Goal: Information Seeking & Learning: Find specific fact

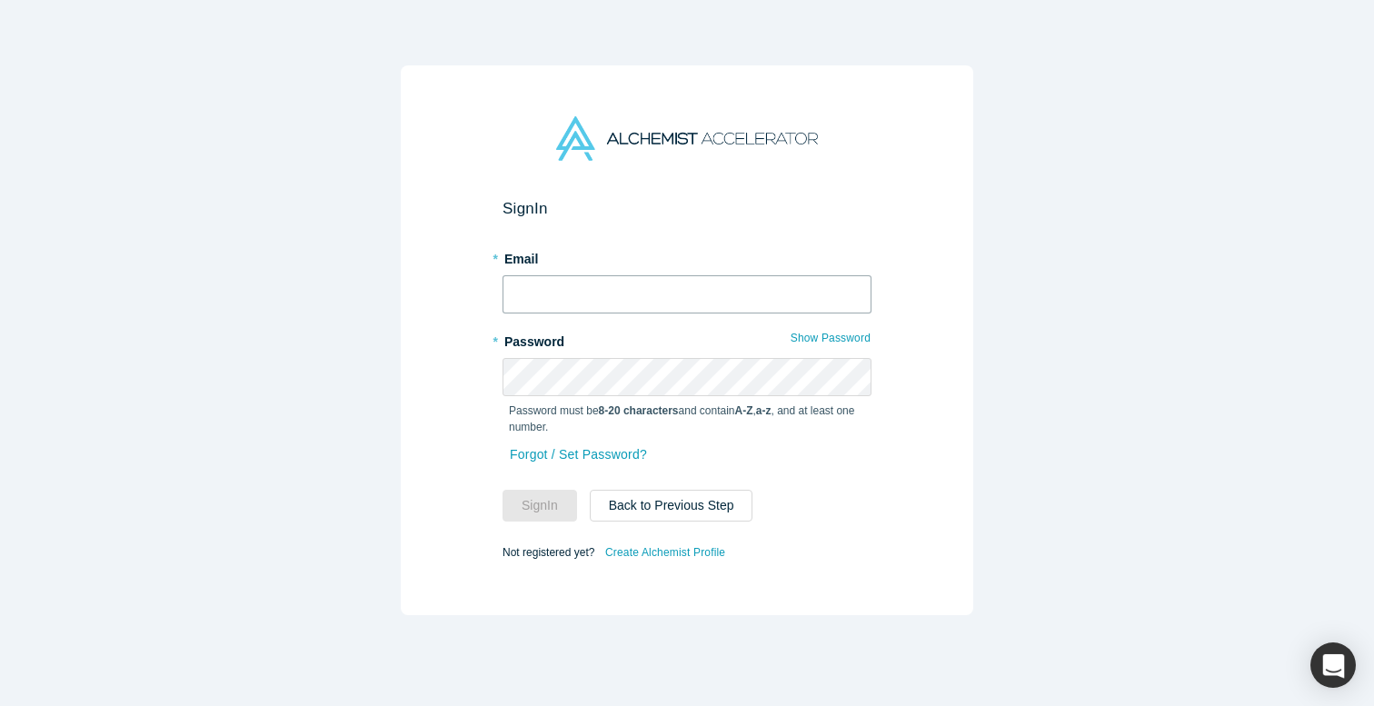
type input "[EMAIL_ADDRESS][DOMAIN_NAME]"
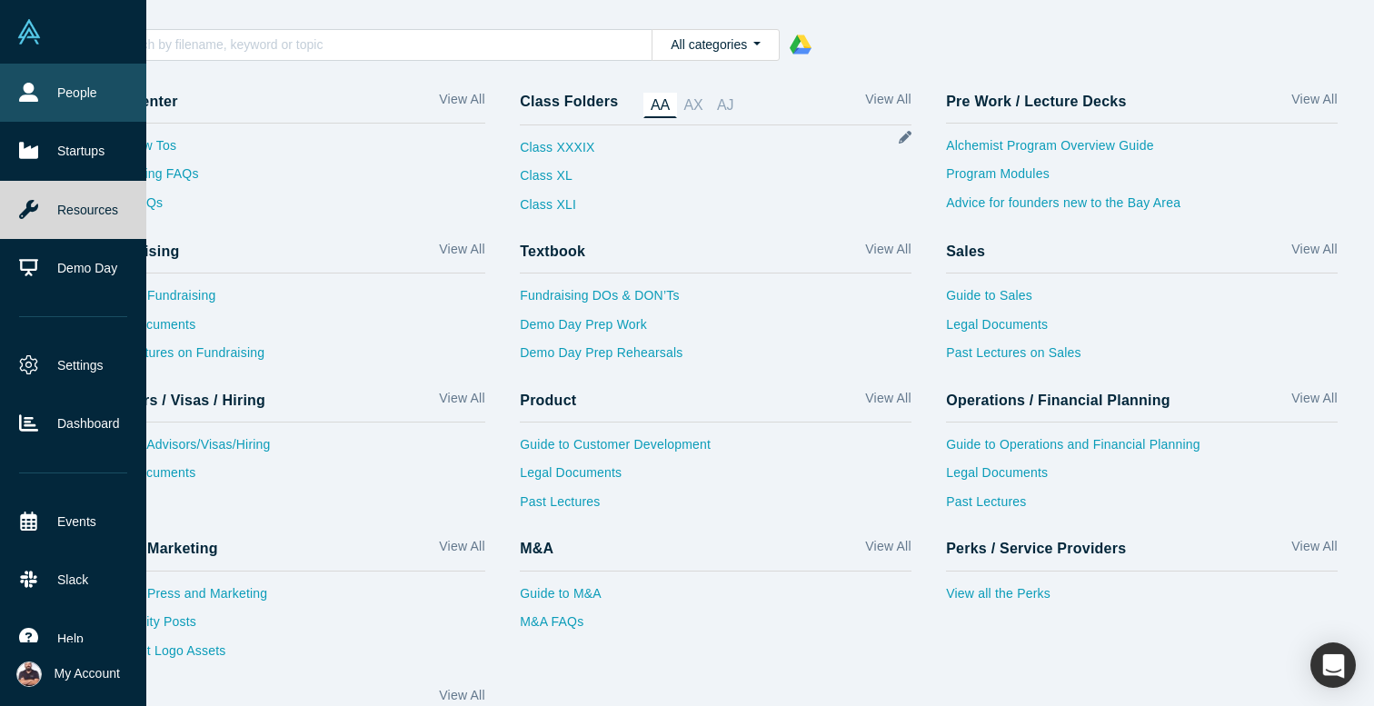
click at [25, 97] on icon at bounding box center [28, 92] width 19 height 19
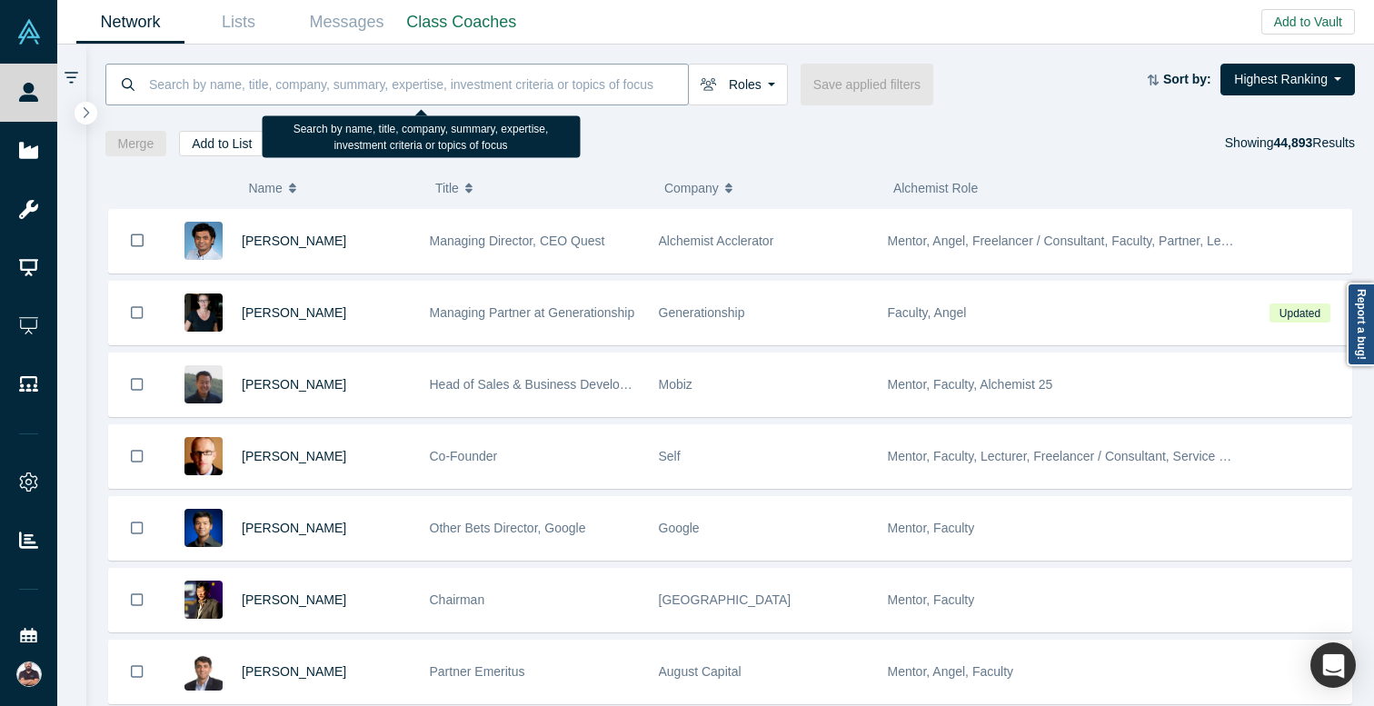
click at [382, 86] on input at bounding box center [417, 84] width 541 height 43
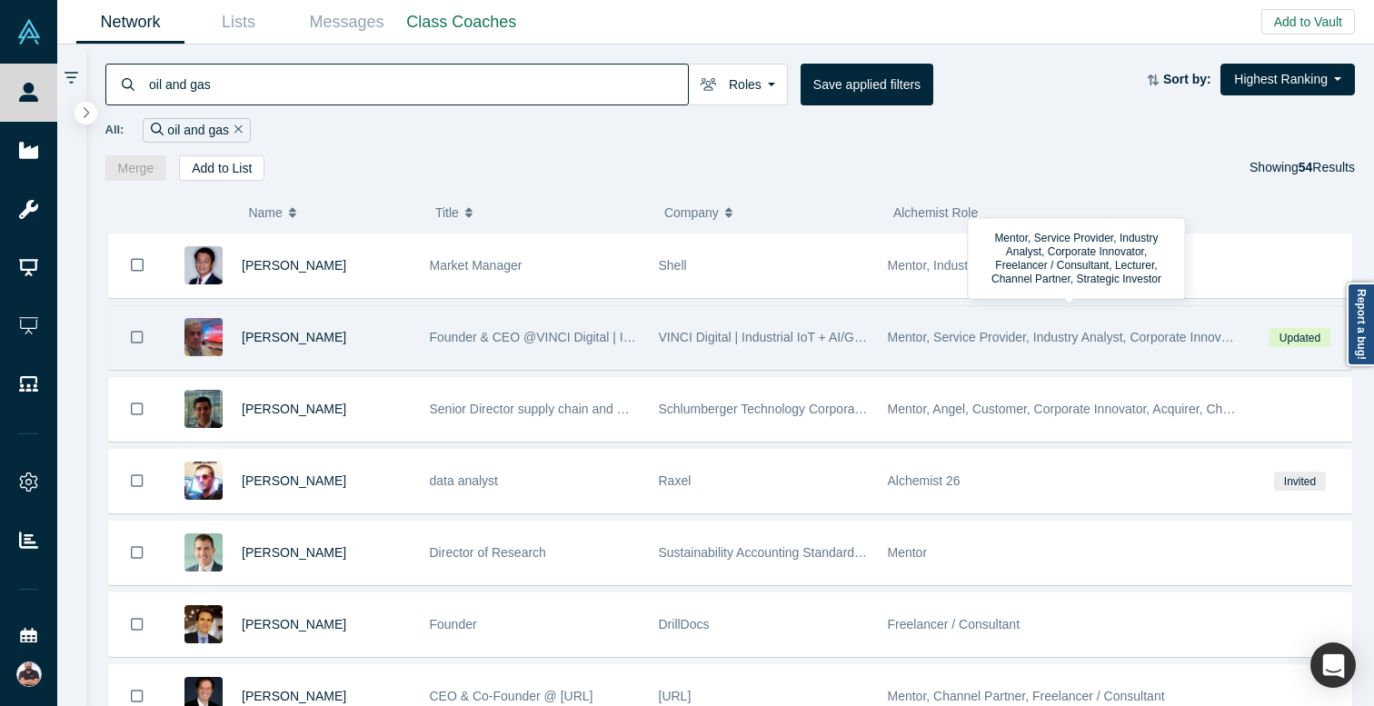
type input "oil and gas"
click at [926, 336] on span "Mentor, Service Provider, Industry Analyst, Corporate Innovator, Freelancer / C…" at bounding box center [1264, 337] width 752 height 15
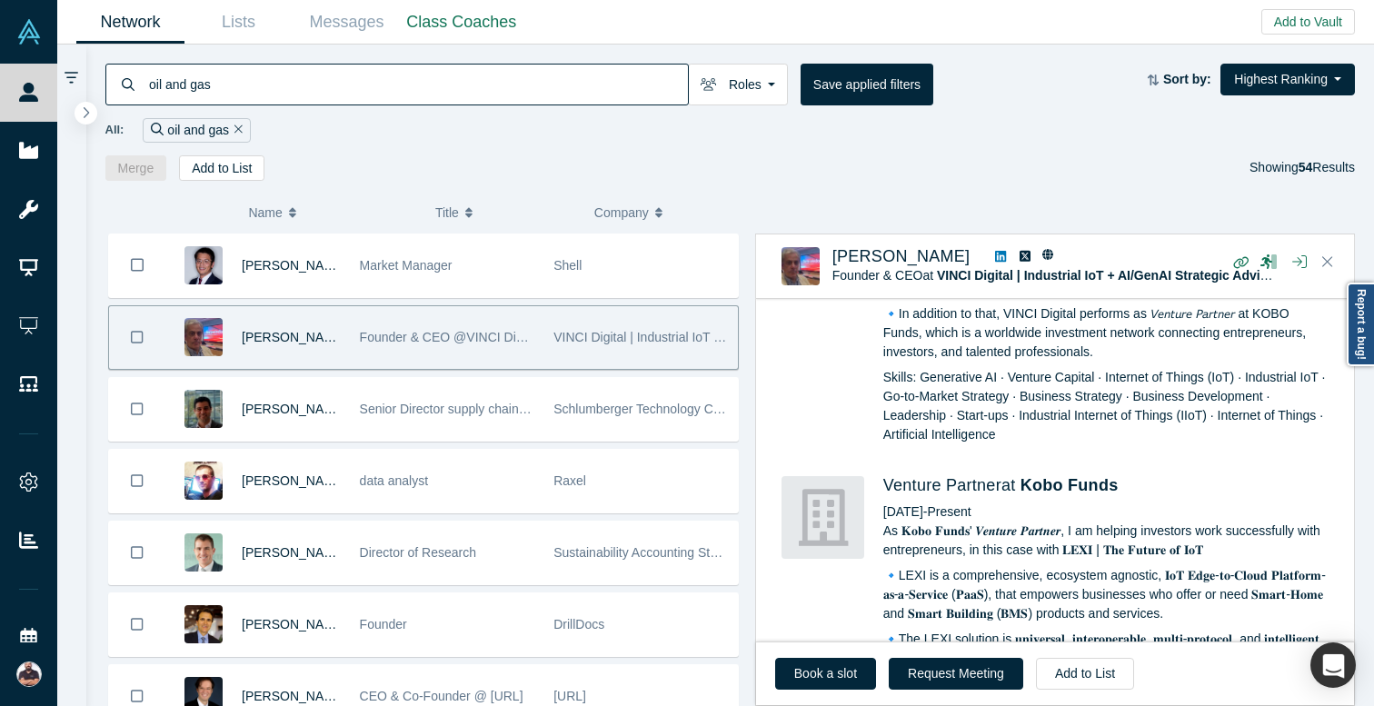
scroll to position [983, 0]
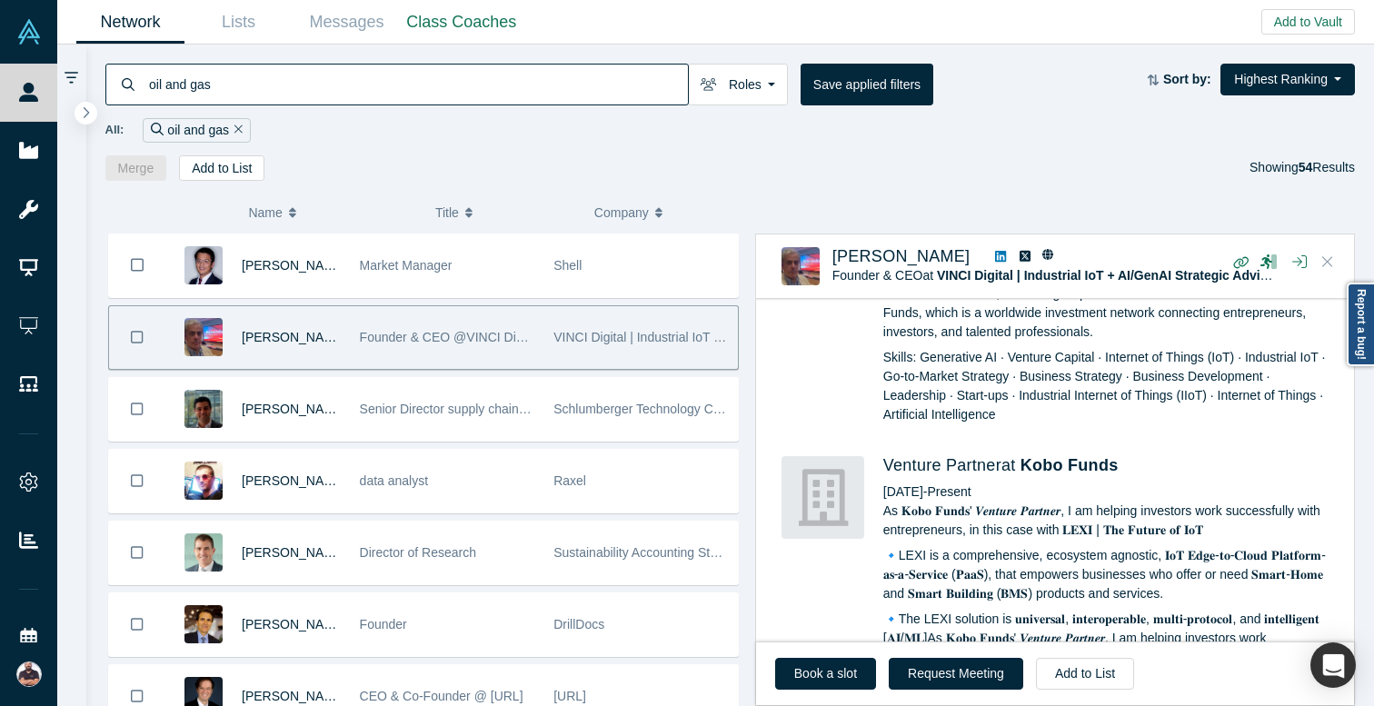
click at [1326, 261] on icon "Close" at bounding box center [1327, 261] width 11 height 11
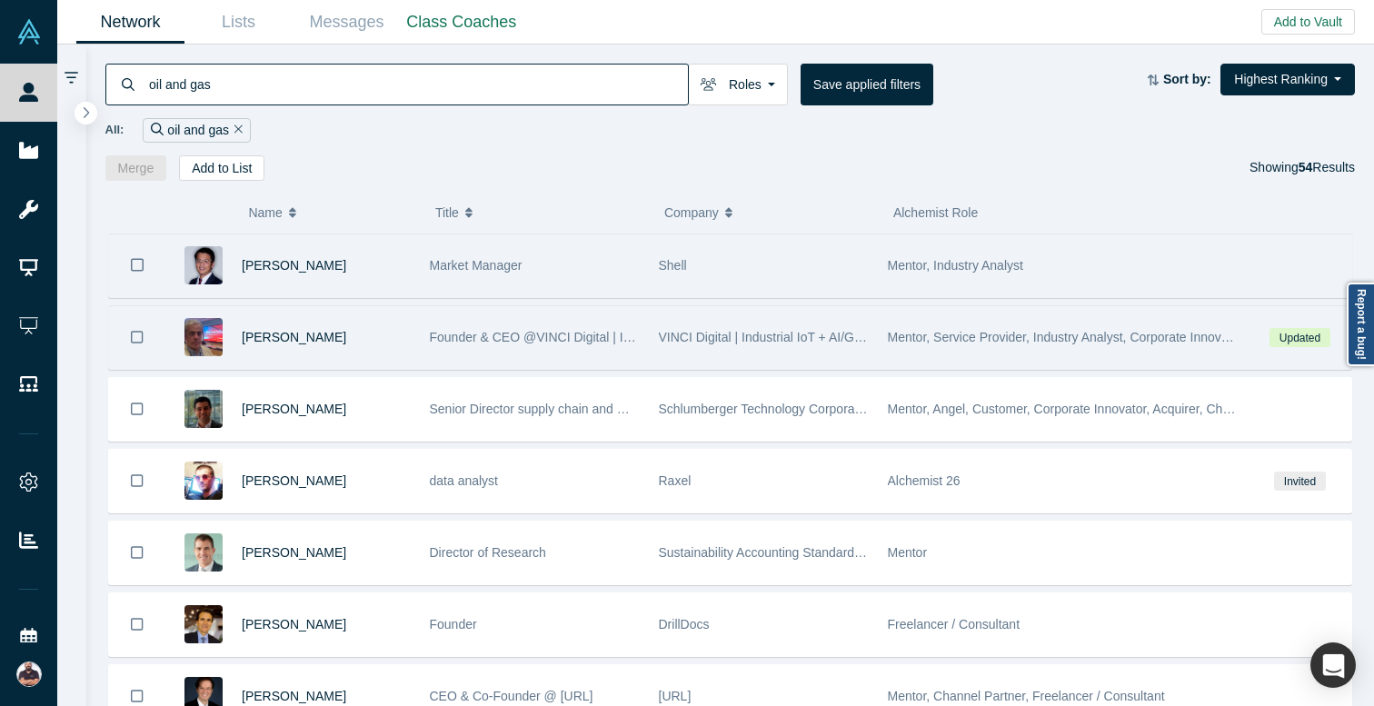
click at [929, 280] on div "Mentor, Industry Analyst" at bounding box center [1064, 265] width 352 height 63
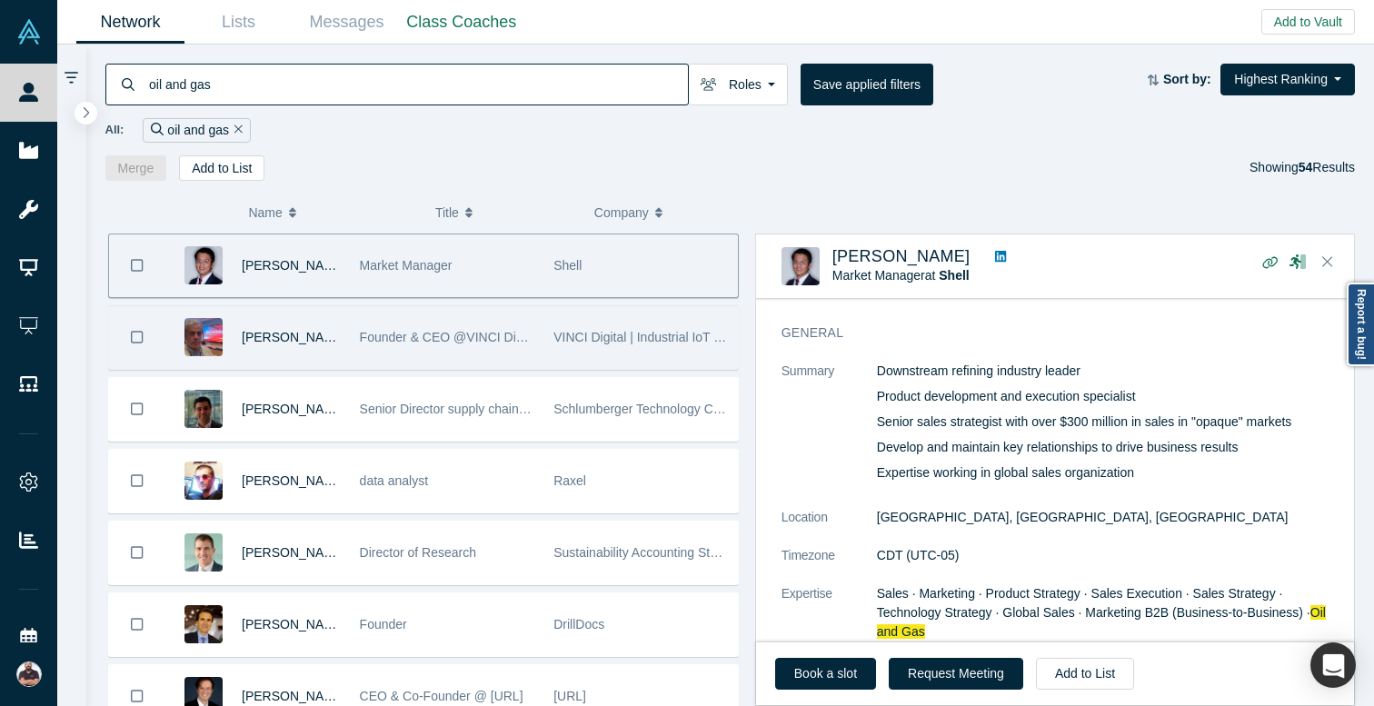
scroll to position [0, 0]
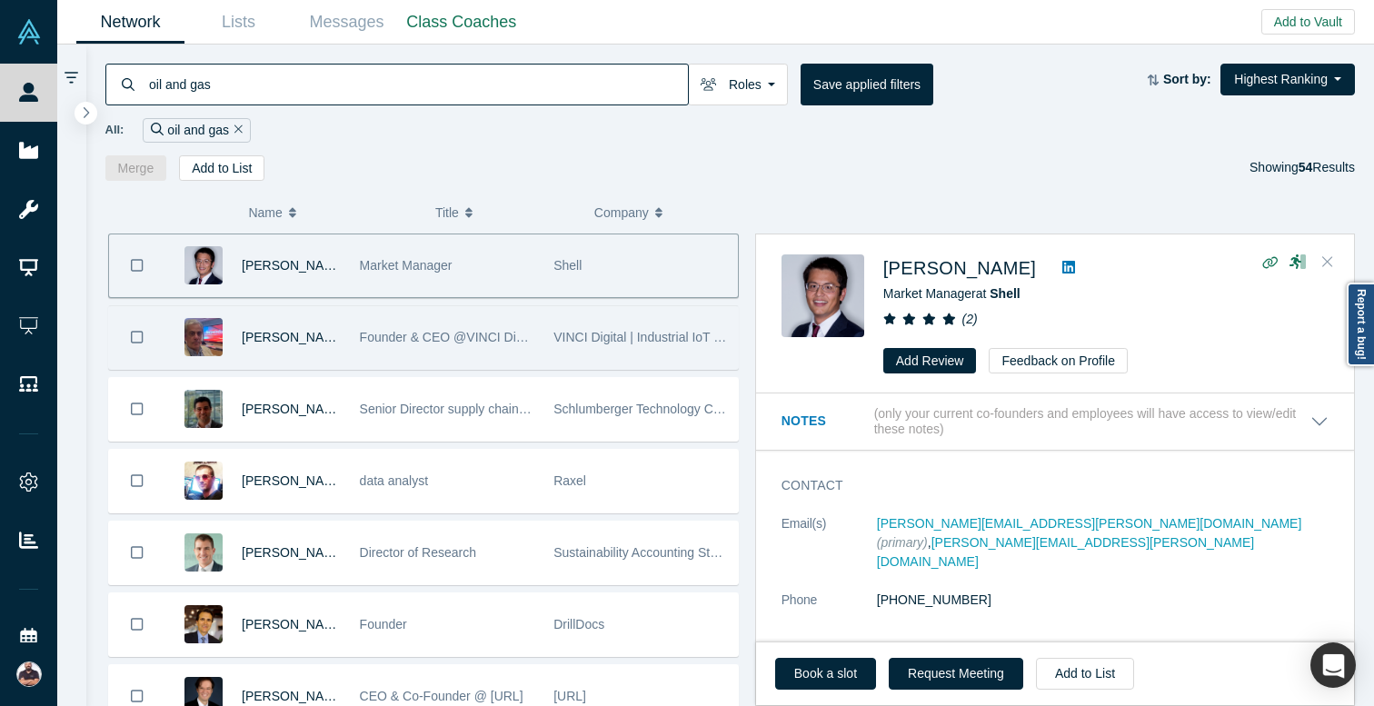
click at [1324, 259] on icon "Close" at bounding box center [1327, 261] width 11 height 11
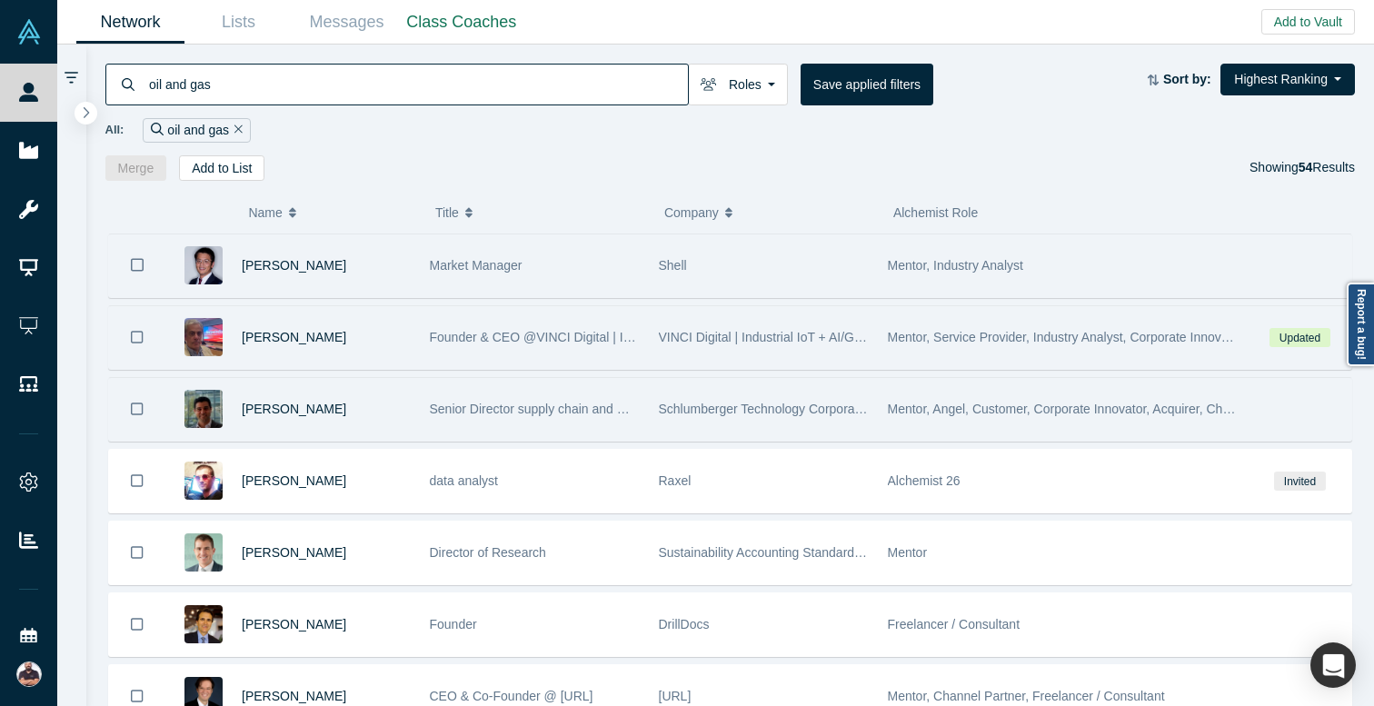
click at [760, 416] on div "Schlumberger Technology Corporation" at bounding box center [764, 409] width 210 height 63
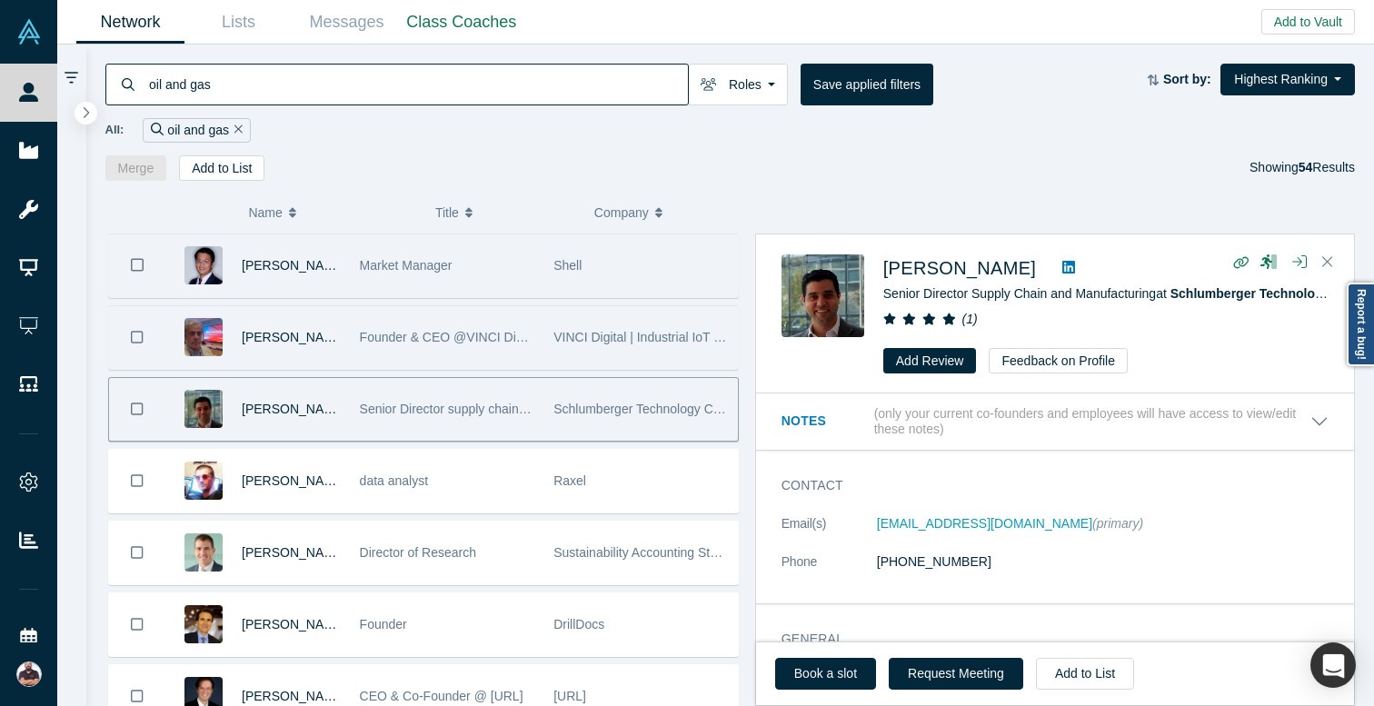
click at [687, 407] on span "Schlumberger Technology Corporation" at bounding box center [661, 409] width 217 height 15
click at [1336, 253] on button "Close" at bounding box center [1327, 262] width 27 height 29
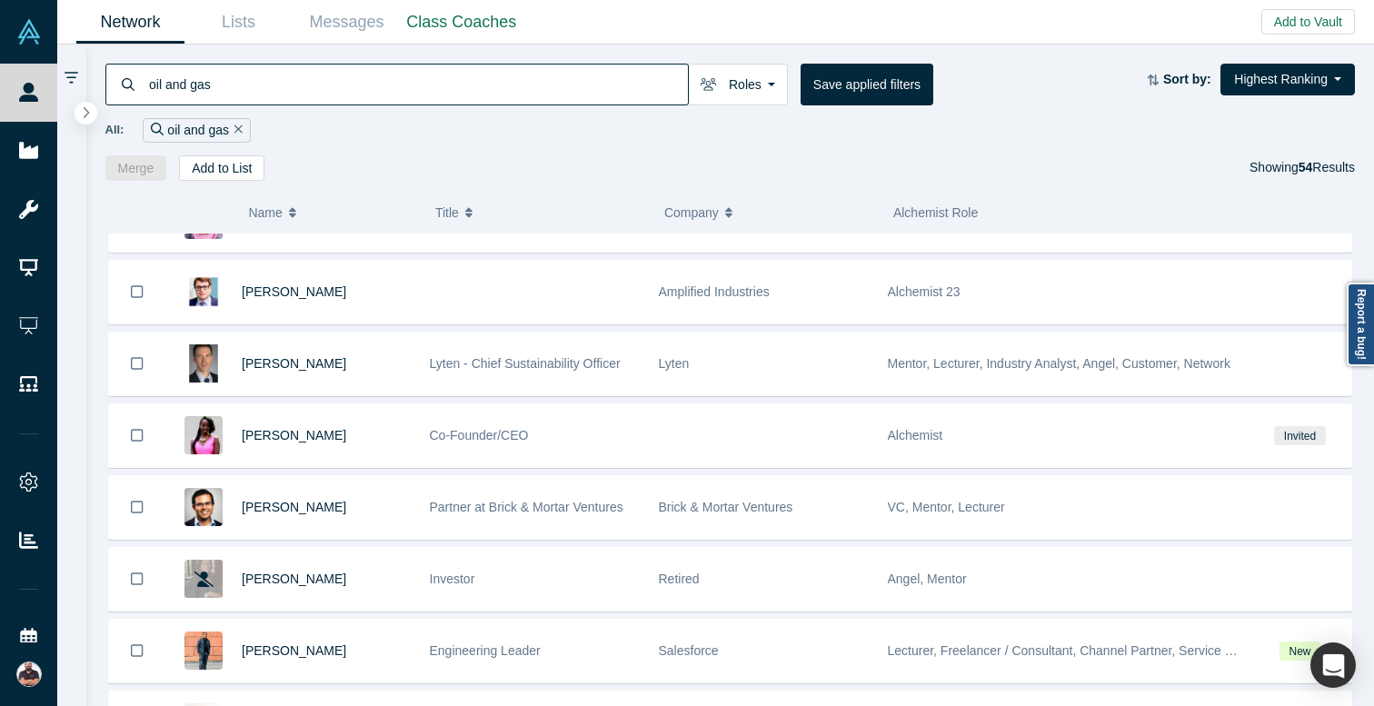
scroll to position [993, 0]
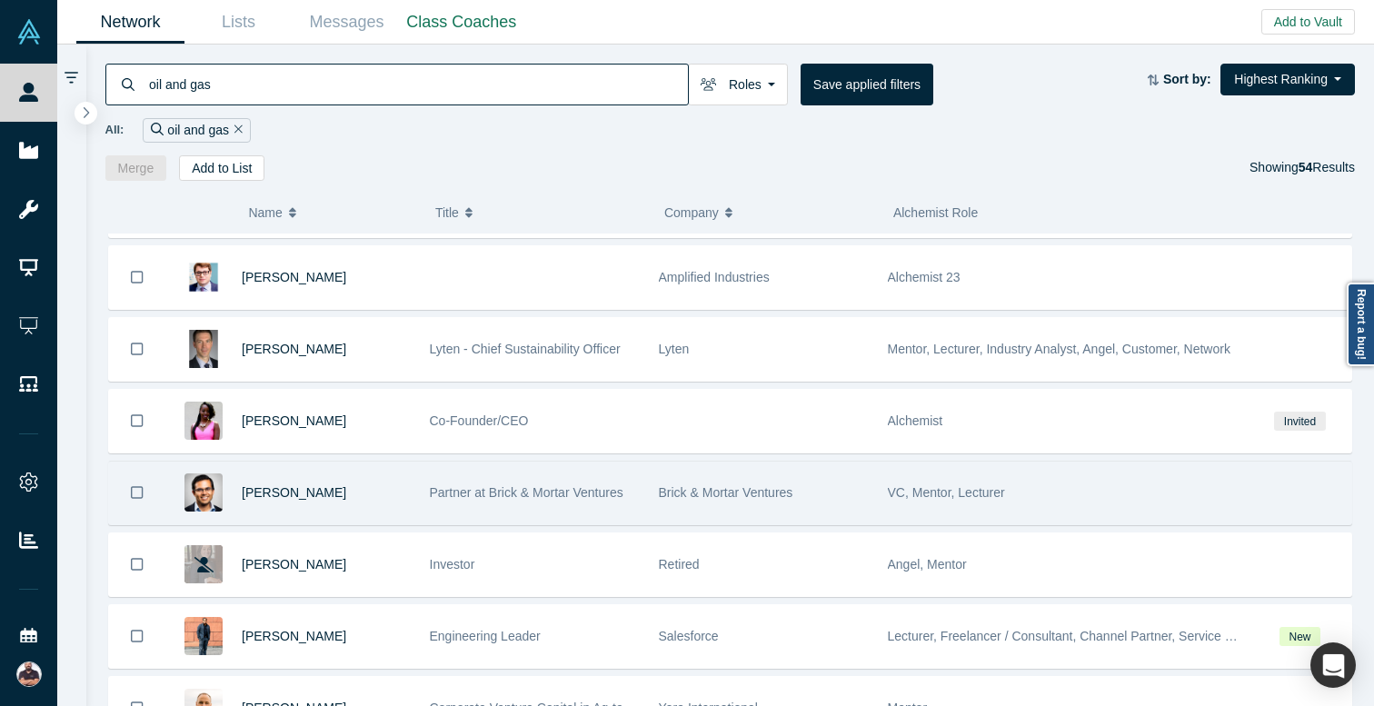
click at [806, 501] on div "Brick & Mortar Ventures" at bounding box center [764, 492] width 210 height 63
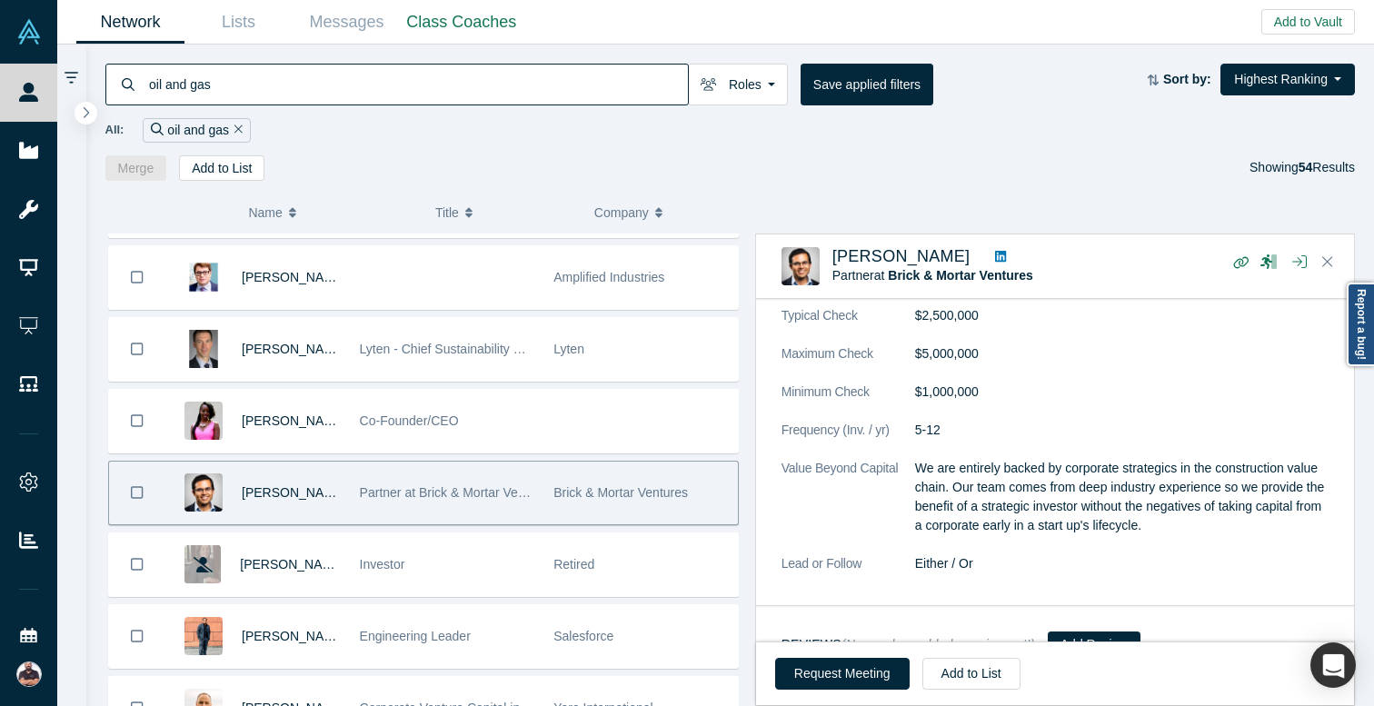
scroll to position [1276, 0]
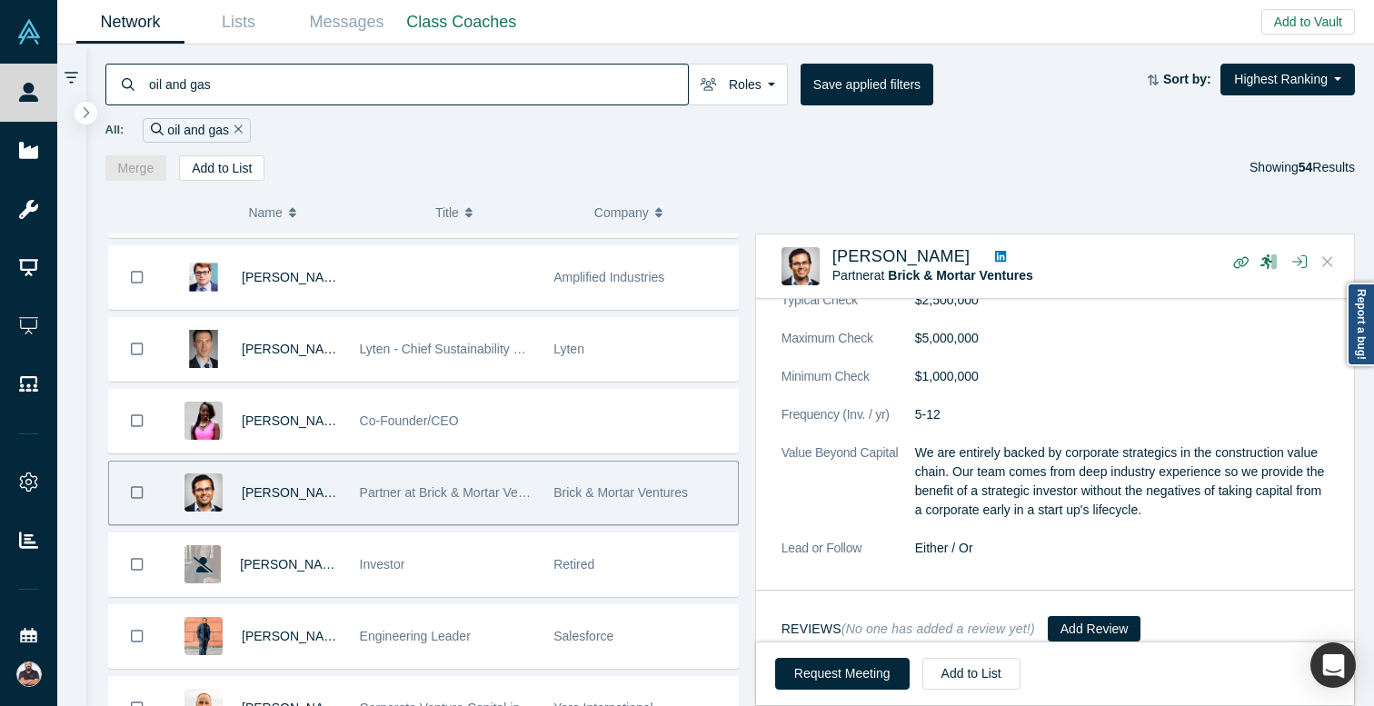
click at [1331, 259] on icon "Close" at bounding box center [1327, 261] width 11 height 16
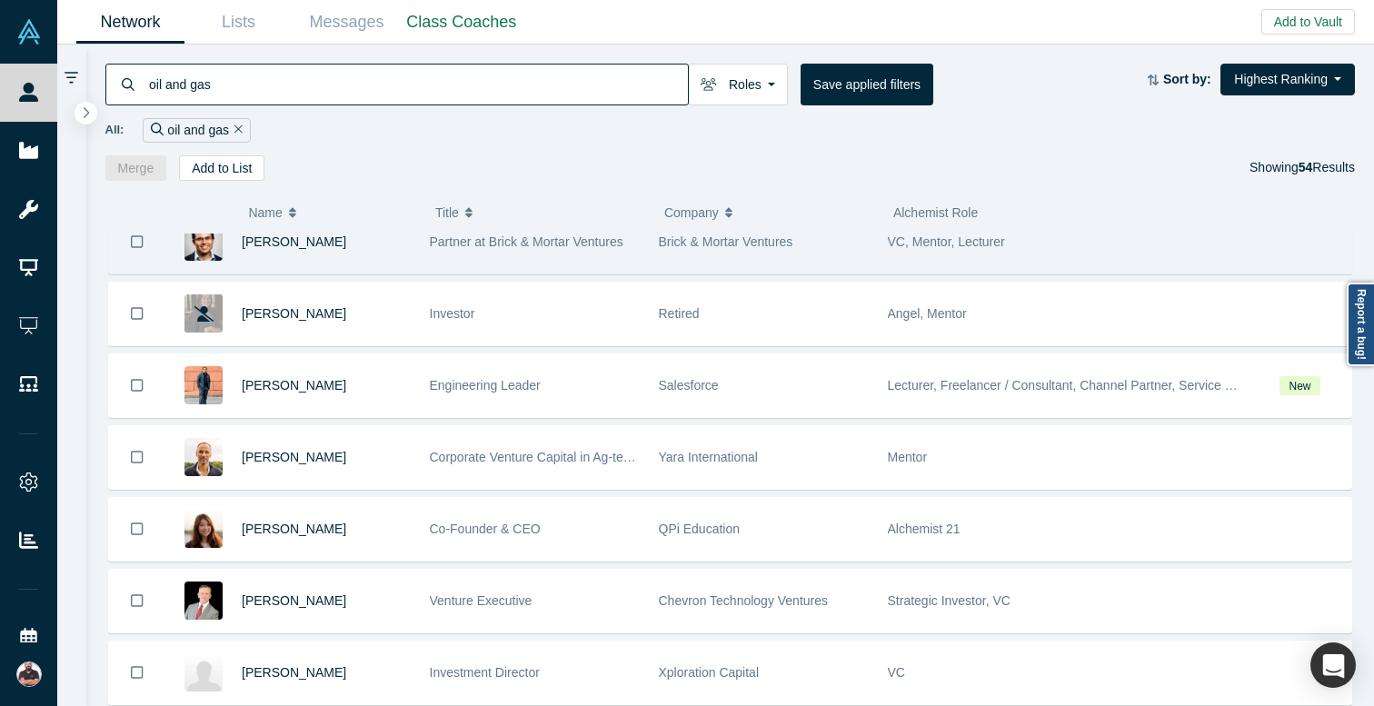
scroll to position [1278, 0]
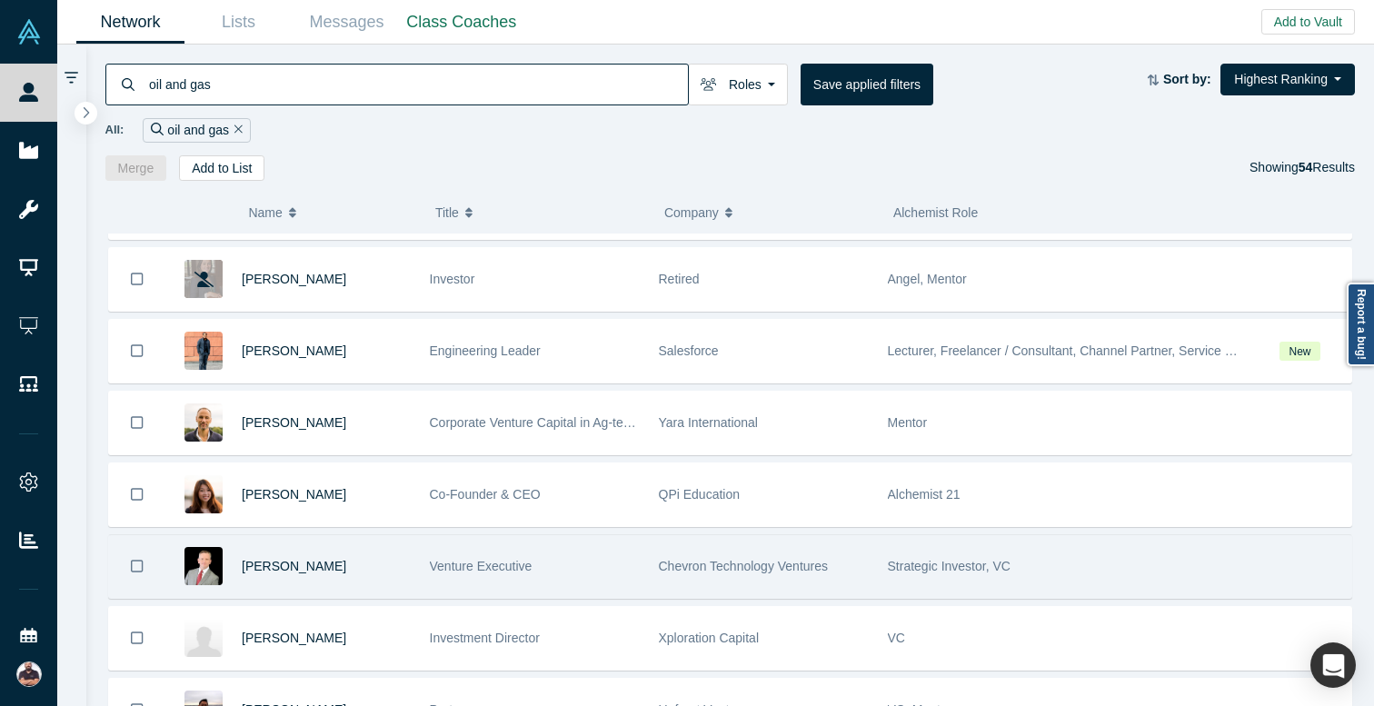
click at [818, 550] on div "Chevron Technology Ventures" at bounding box center [764, 566] width 210 height 63
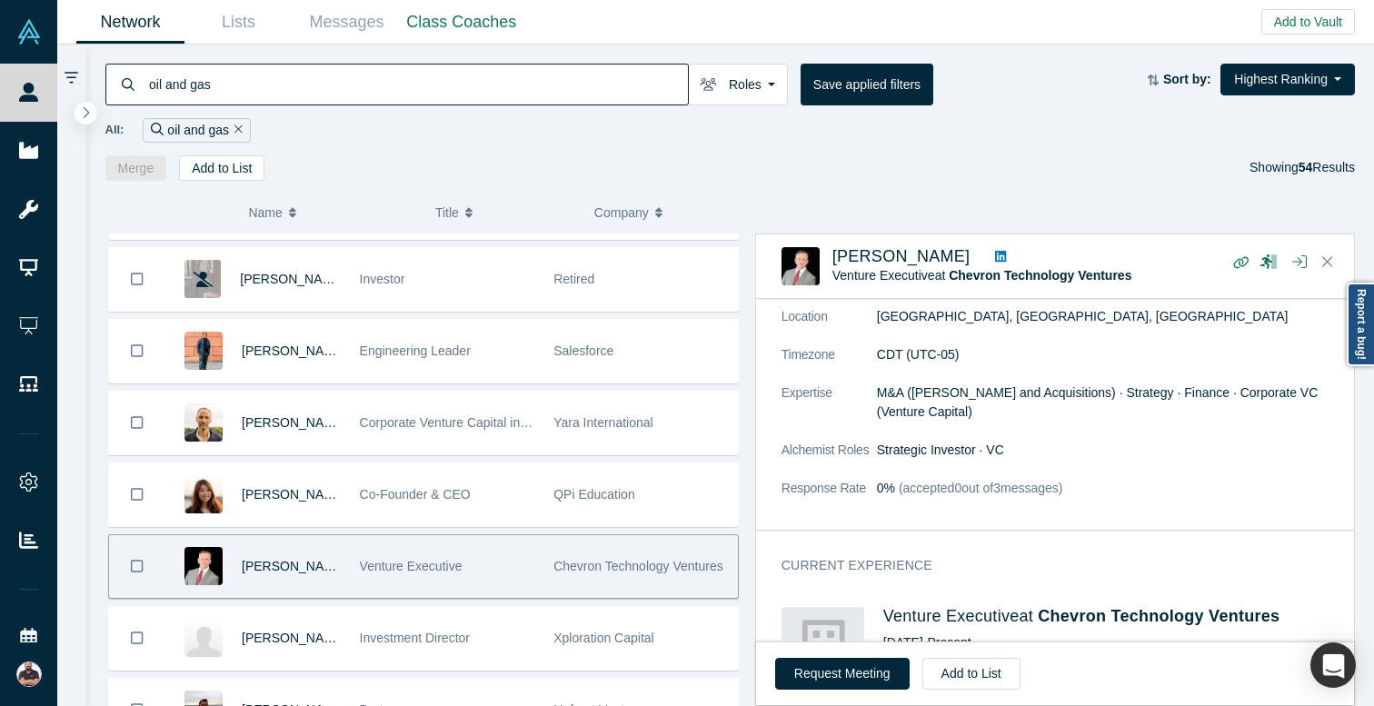
scroll to position [286, 0]
click at [1333, 262] on button "Close" at bounding box center [1327, 262] width 27 height 29
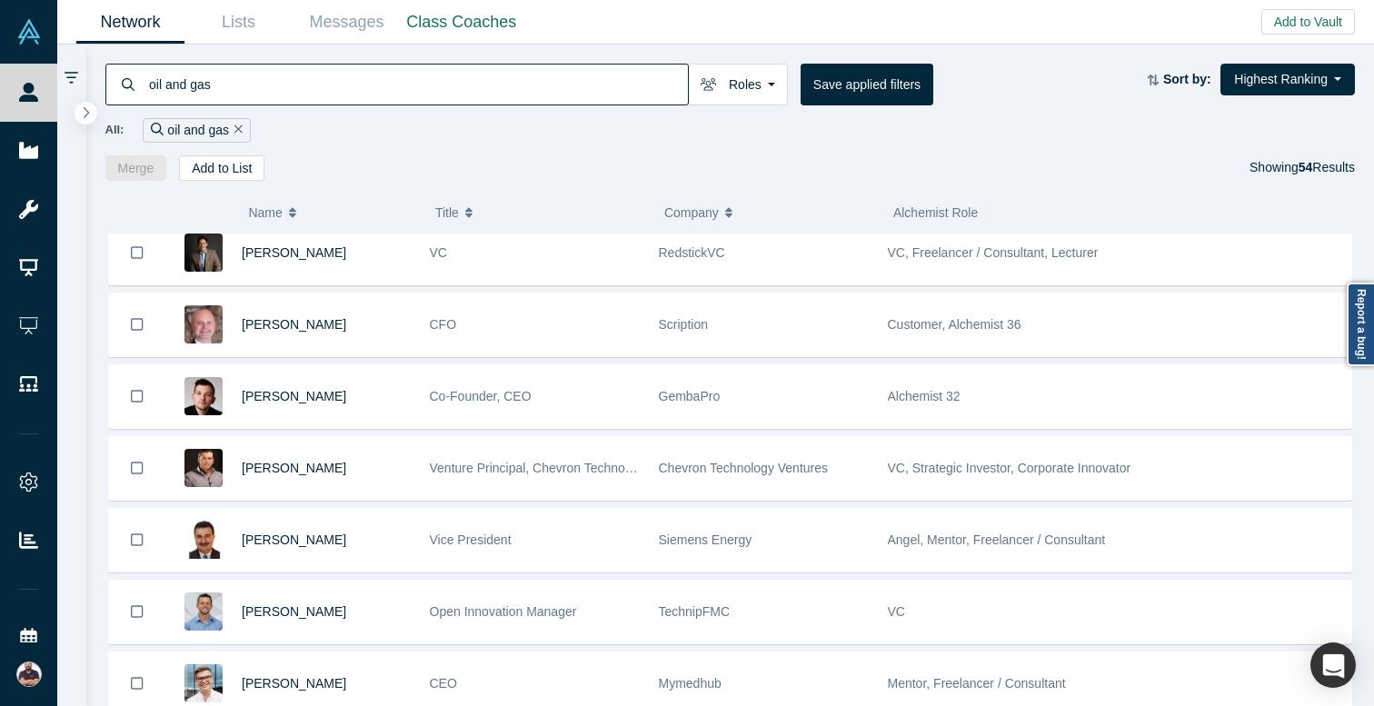
scroll to position [3051, 0]
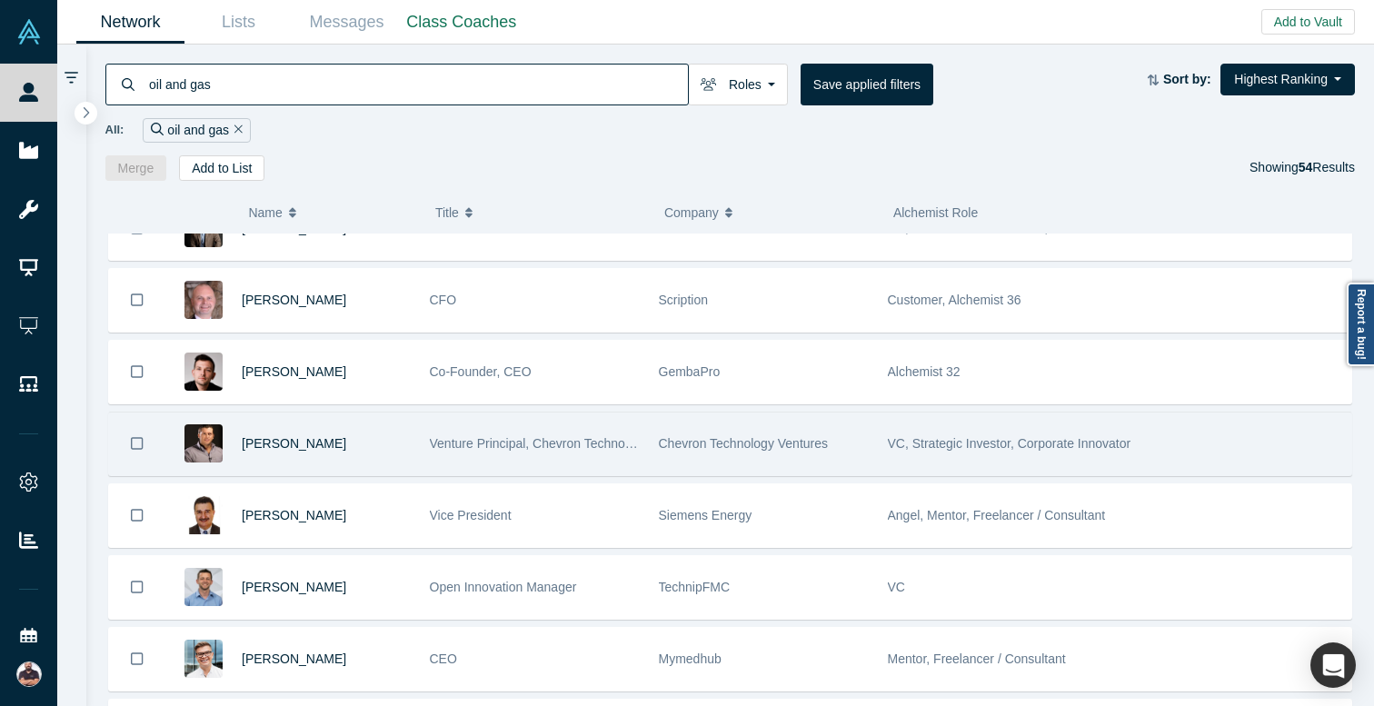
click at [696, 462] on div "Chevron Technology Ventures" at bounding box center [764, 443] width 210 height 63
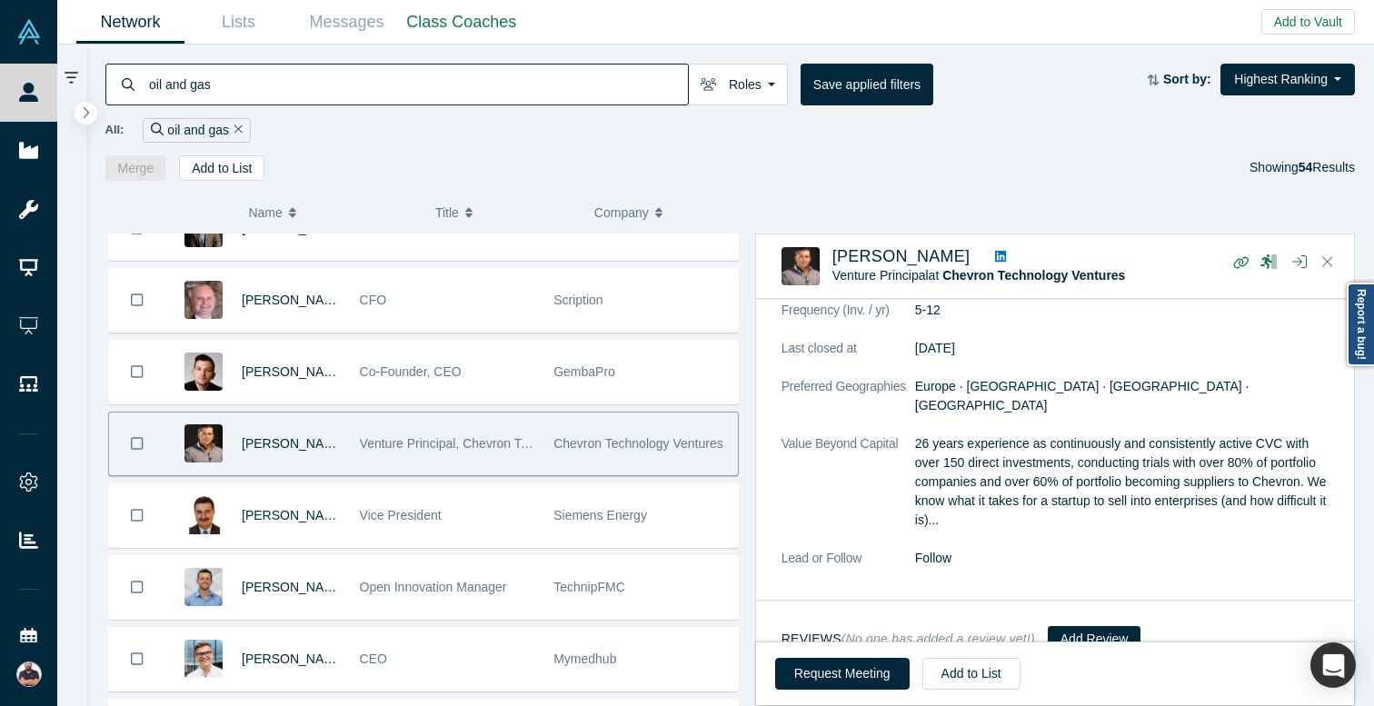
scroll to position [1359, 0]
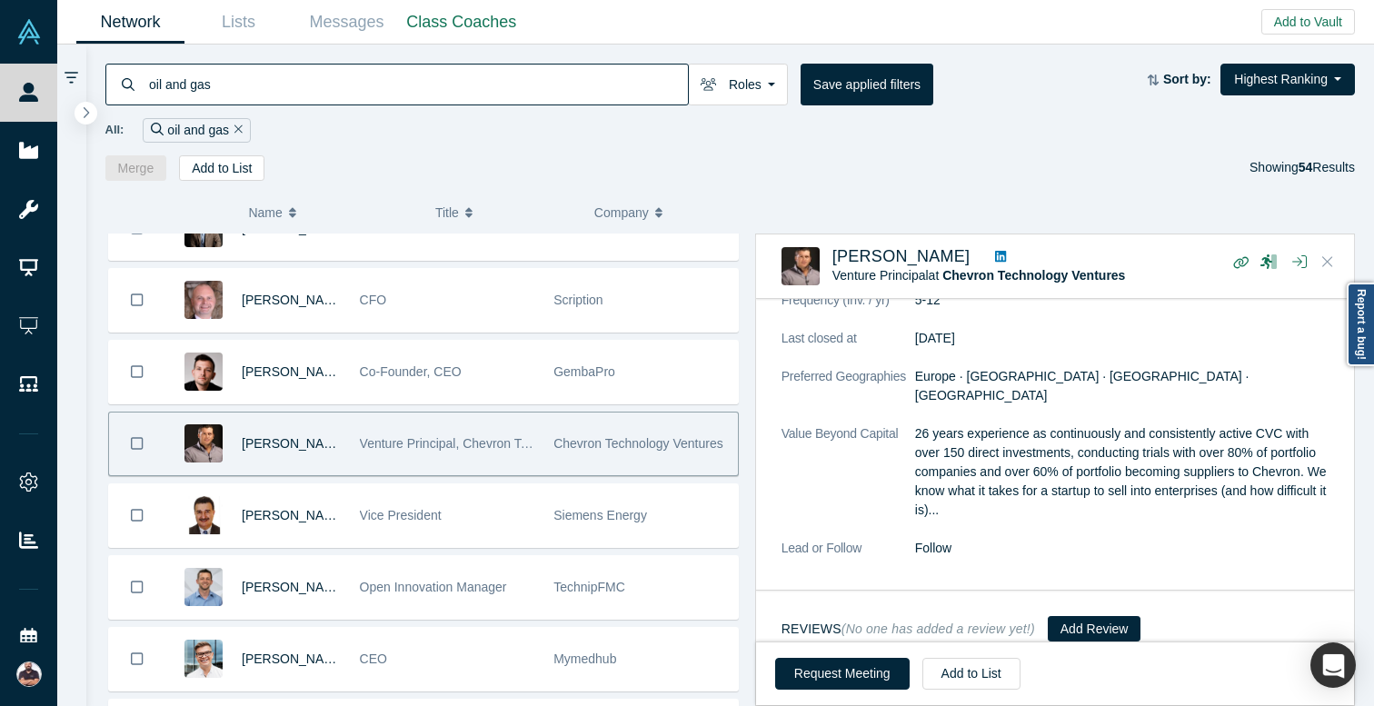
click at [1332, 263] on icon "Close" at bounding box center [1327, 261] width 11 height 16
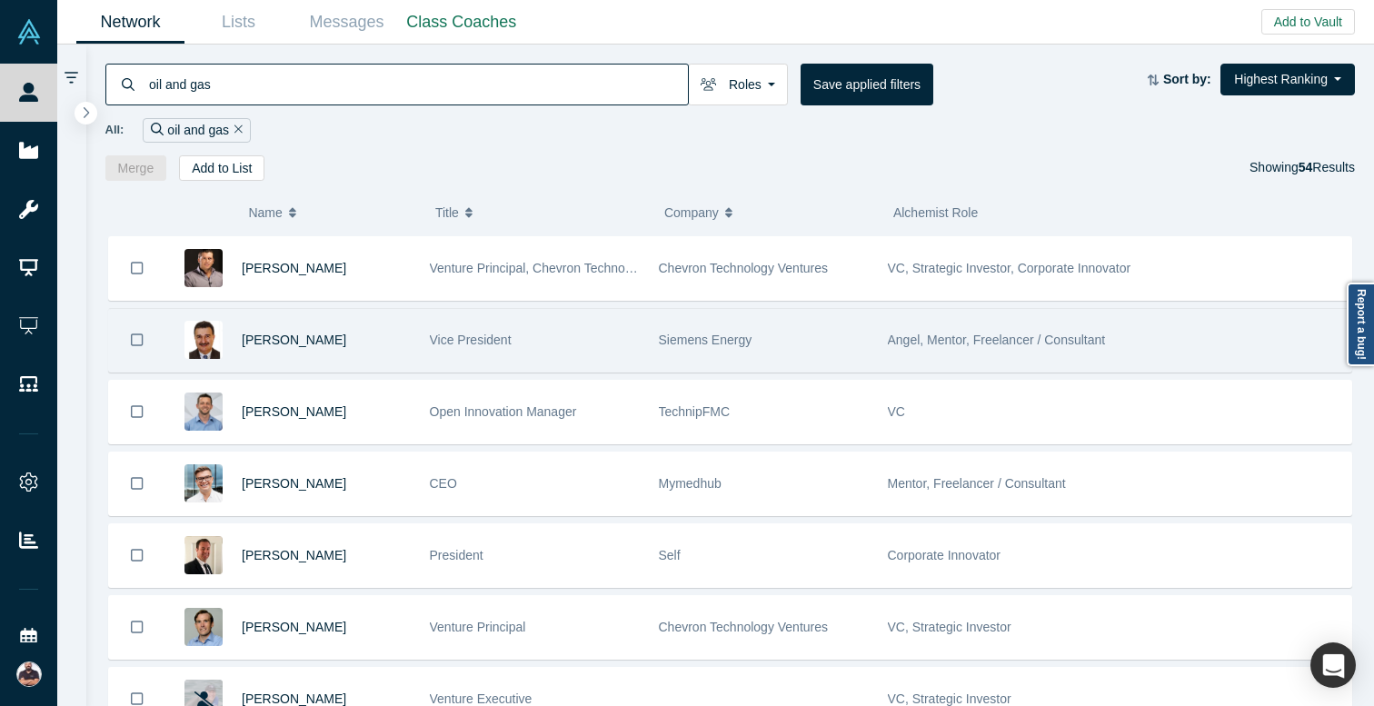
scroll to position [3094, 0]
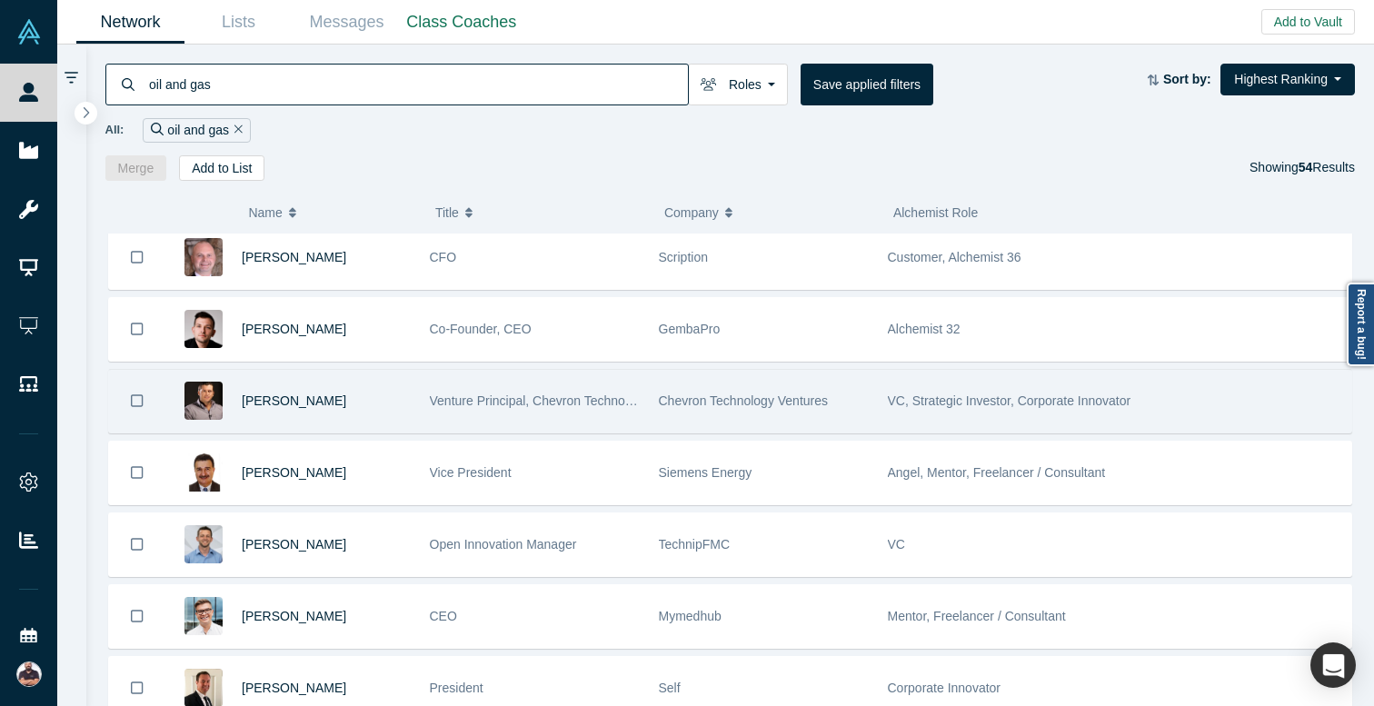
click at [818, 411] on div "Chevron Technology Ventures" at bounding box center [764, 401] width 210 height 63
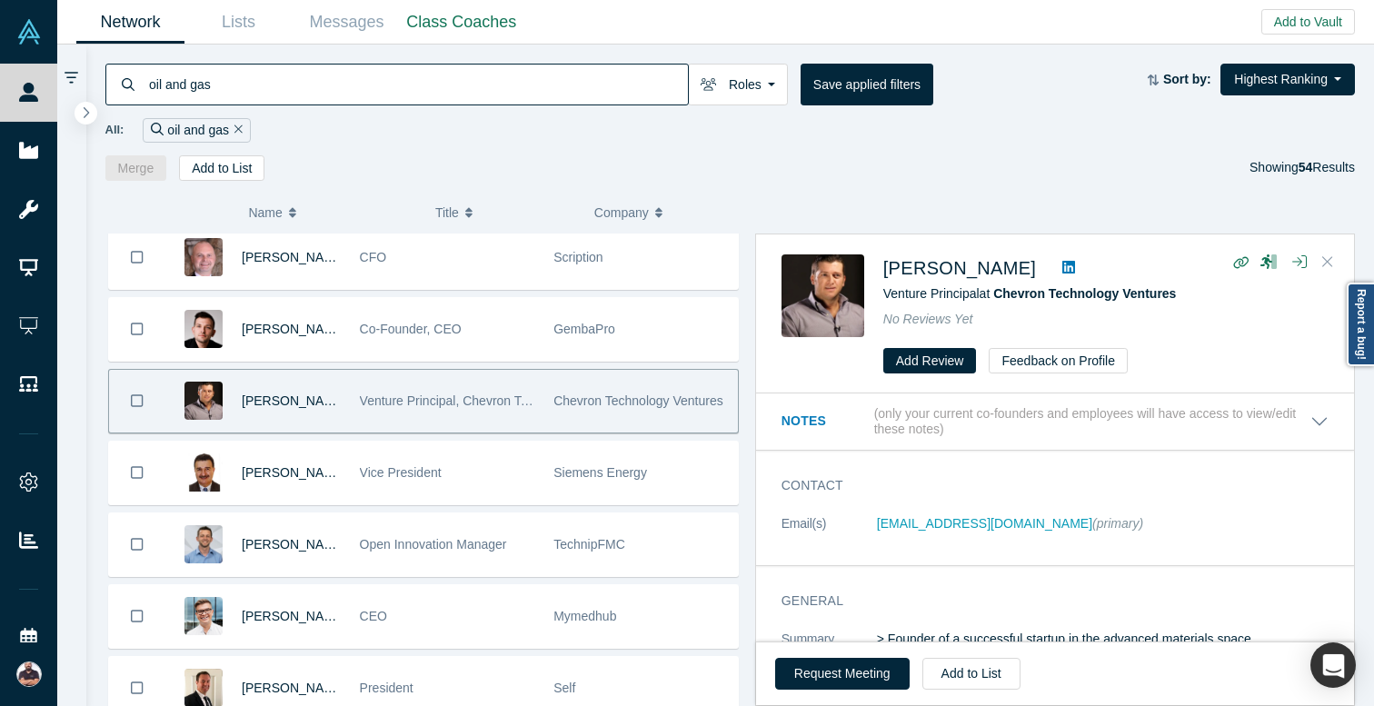
click at [1321, 260] on button "Close" at bounding box center [1327, 262] width 27 height 29
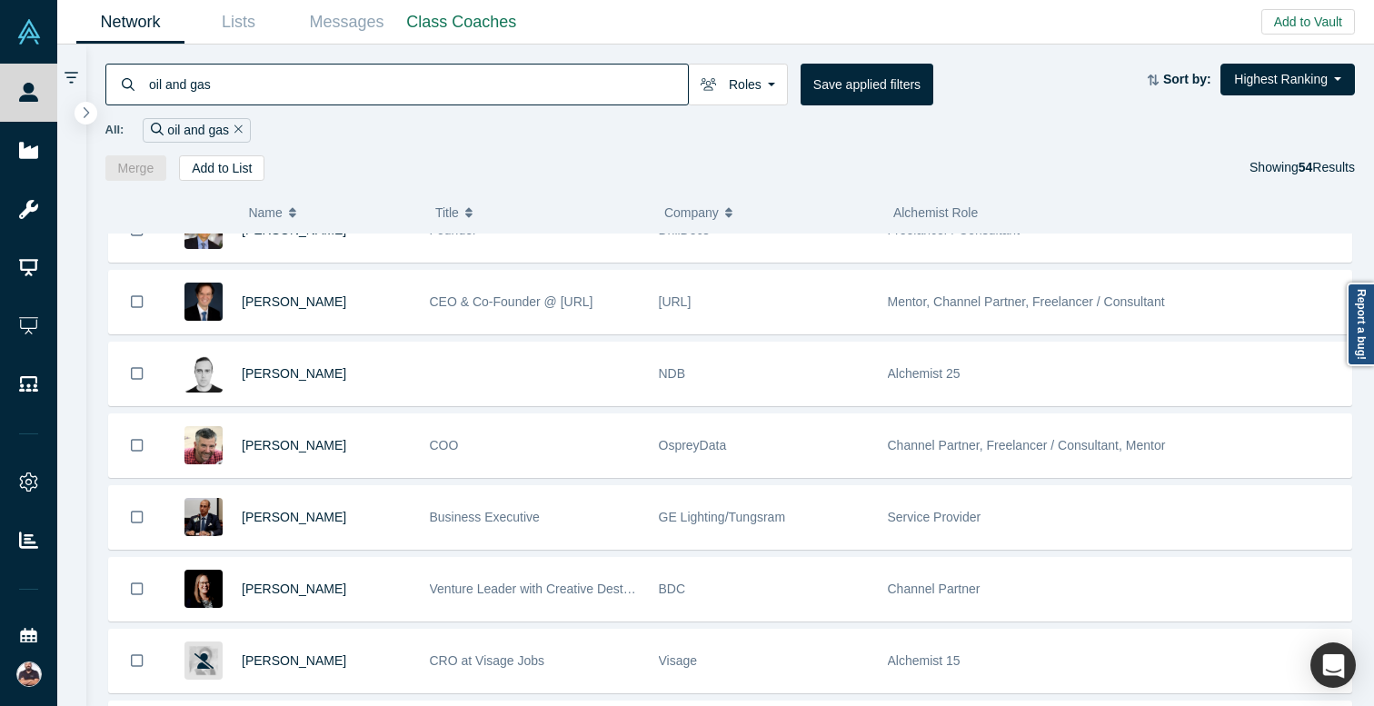
scroll to position [0, 0]
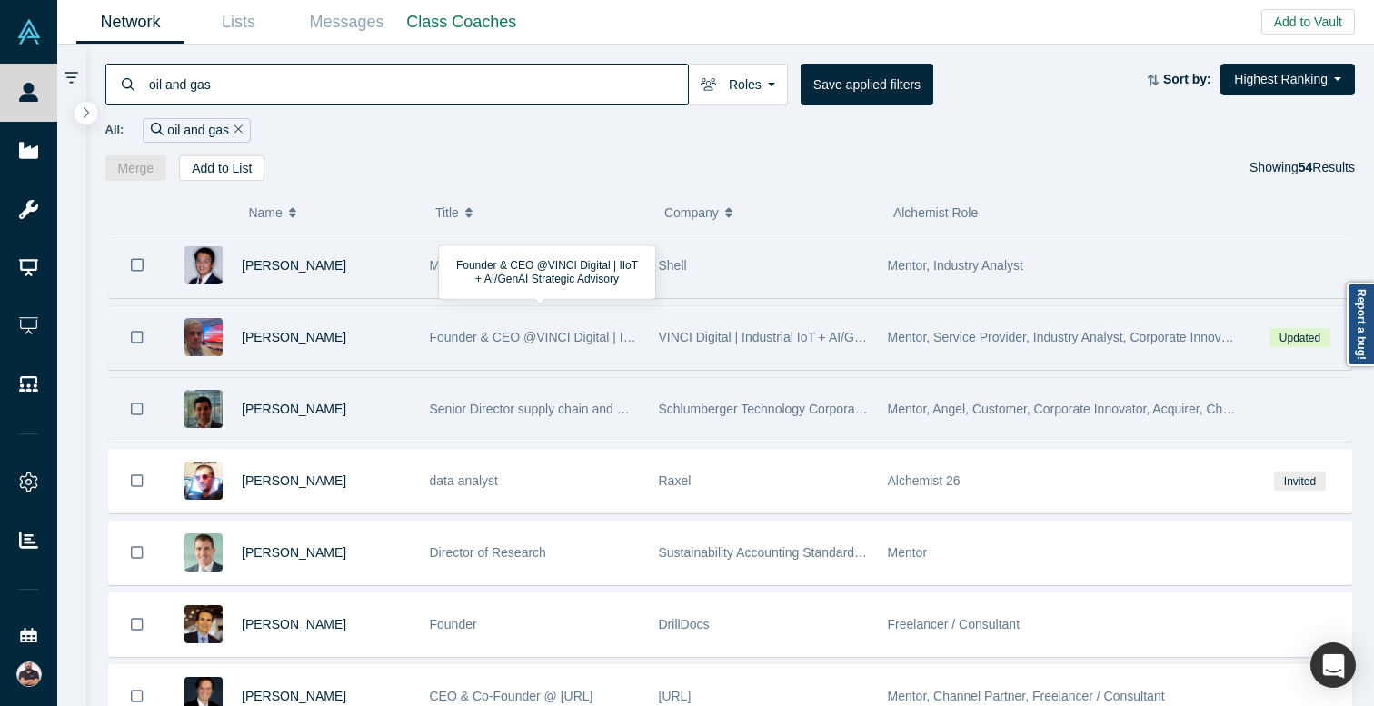
click at [529, 354] on div "Founder & CEO @VINCI Digital | IIoT + AI/GenAI Strategic Advisory" at bounding box center [535, 337] width 210 height 63
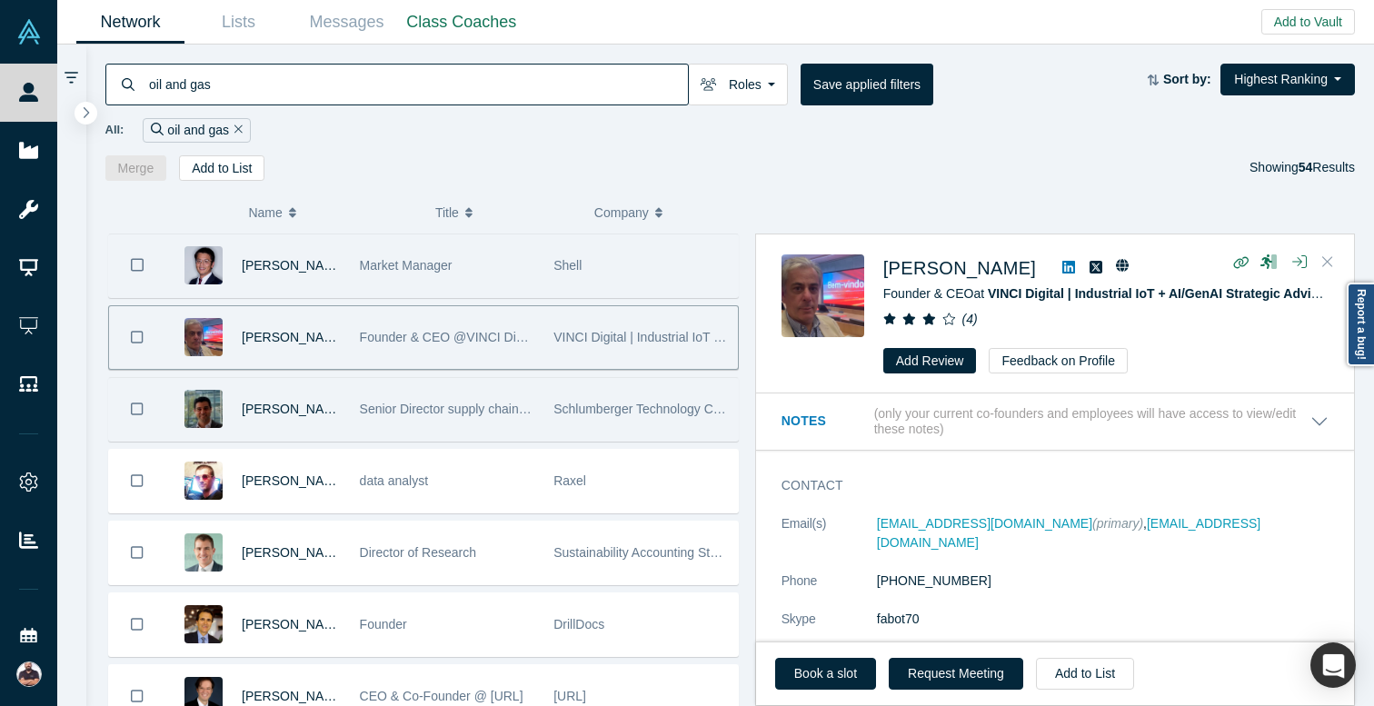
click at [1326, 255] on icon "Close" at bounding box center [1327, 261] width 11 height 16
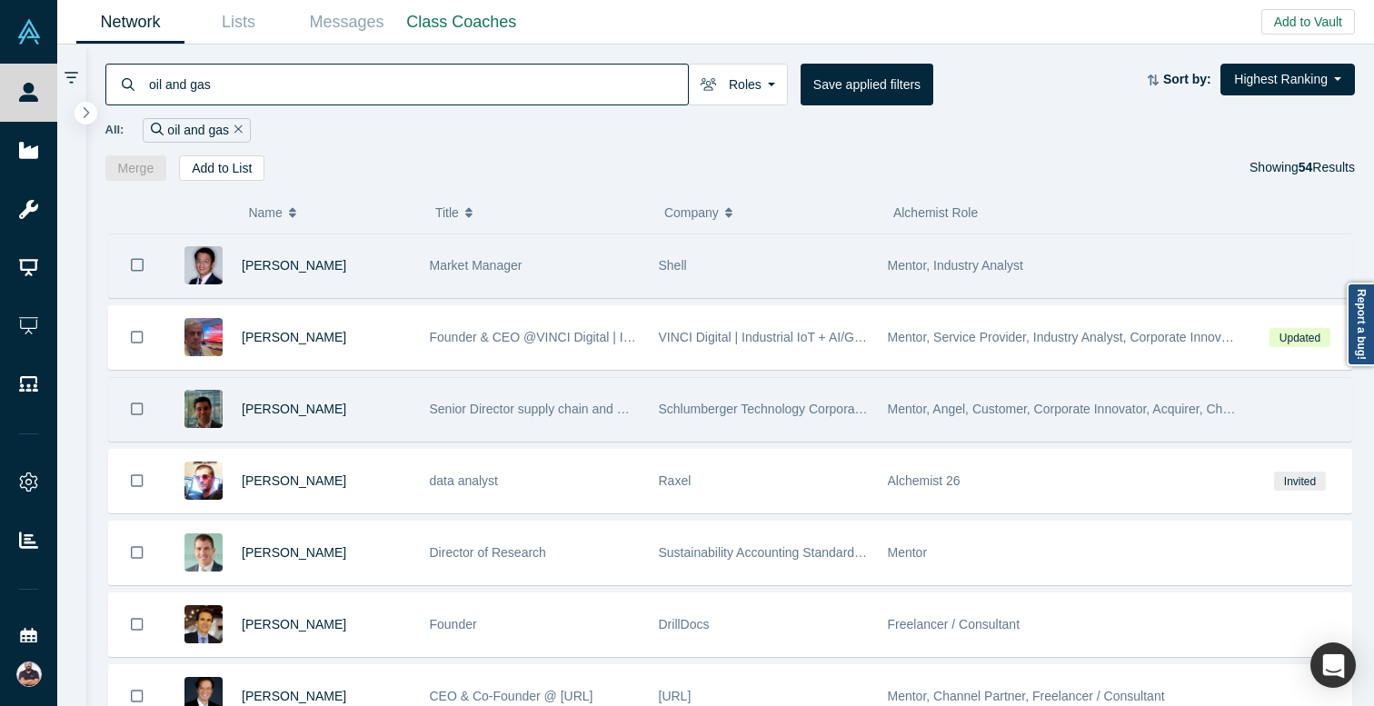
click at [1024, 419] on div "Mentor, Angel, Customer, Corporate Innovator, Acquirer, Channel Partner, Lectur…" at bounding box center [1064, 409] width 352 height 63
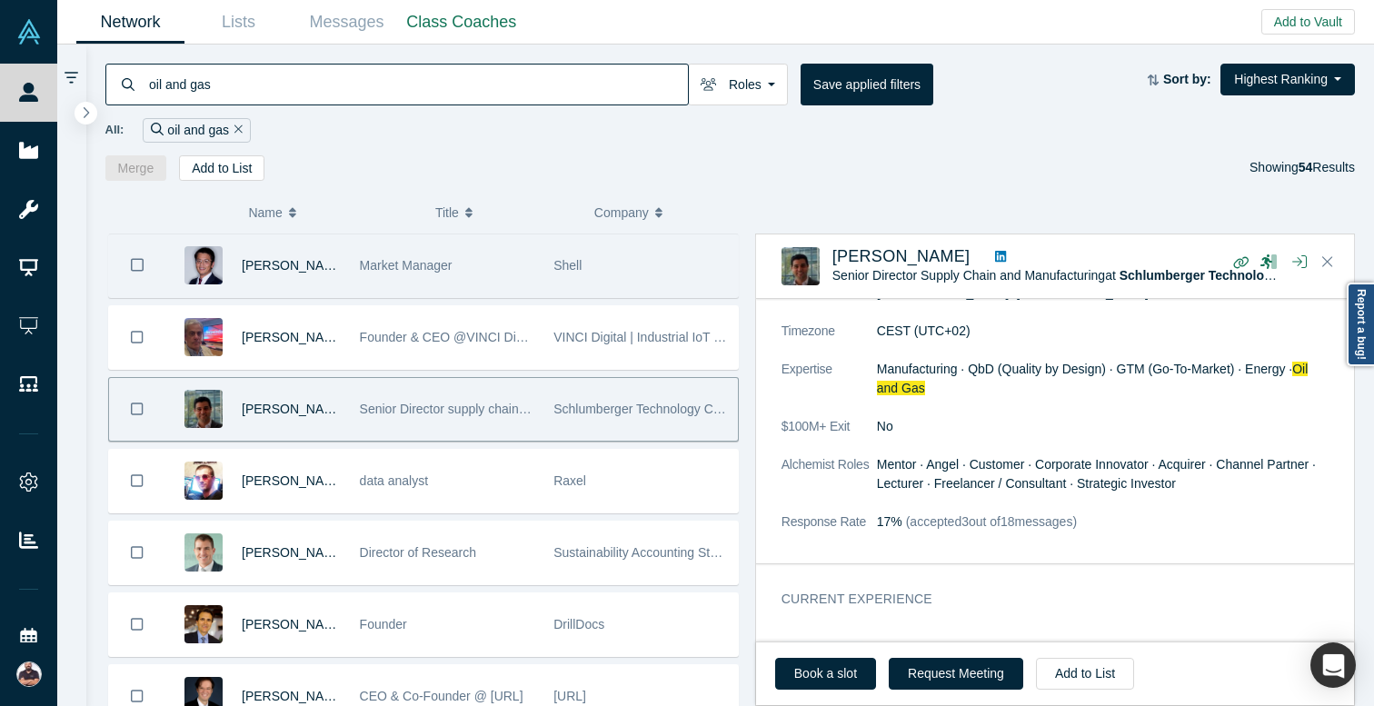
scroll to position [433, 0]
click at [1332, 262] on button "Close" at bounding box center [1327, 262] width 27 height 29
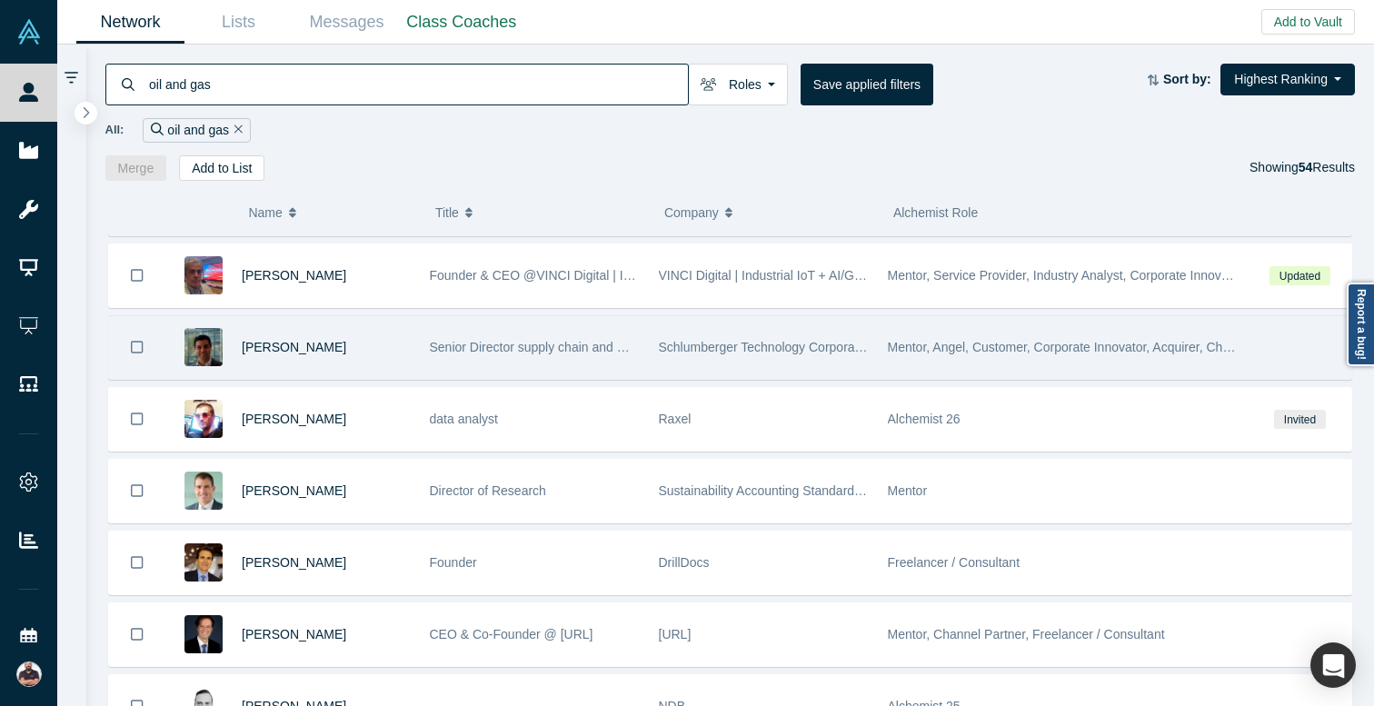
scroll to position [0, 0]
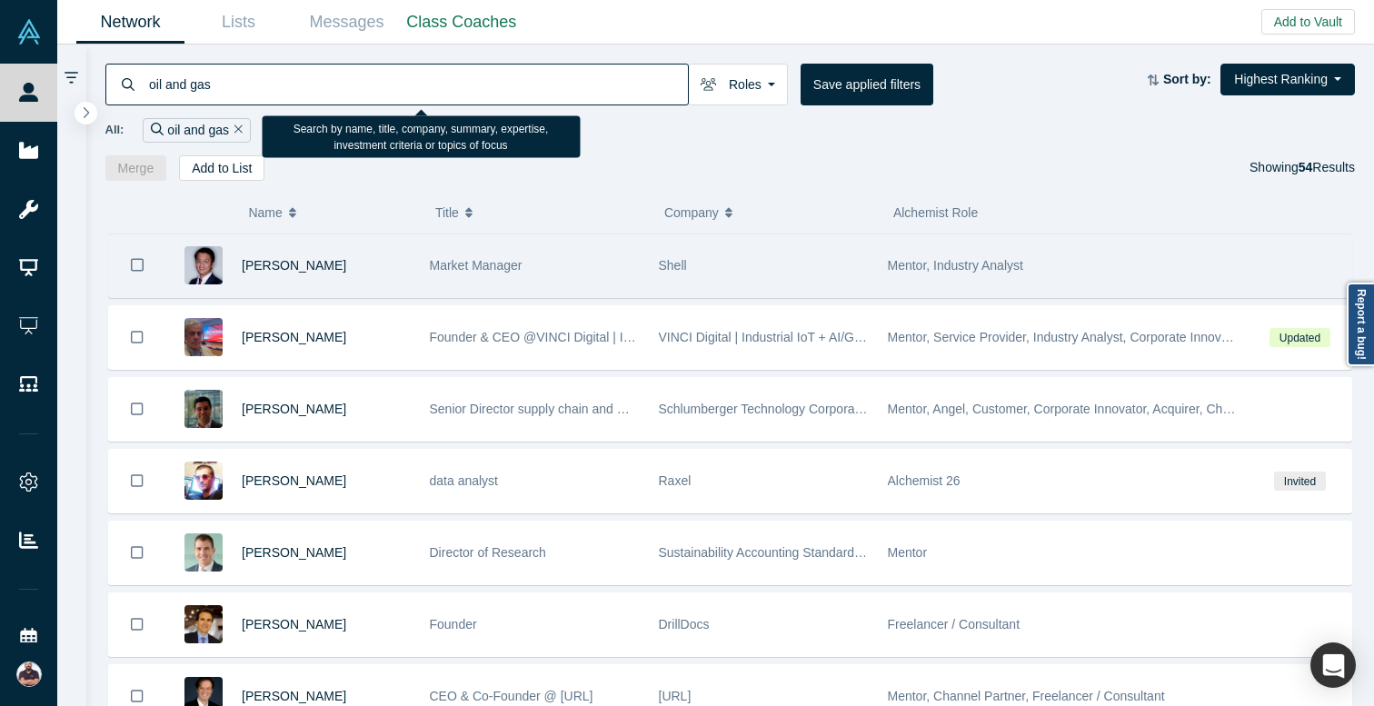
click at [521, 74] on input "oil and gas" at bounding box center [417, 84] width 541 height 43
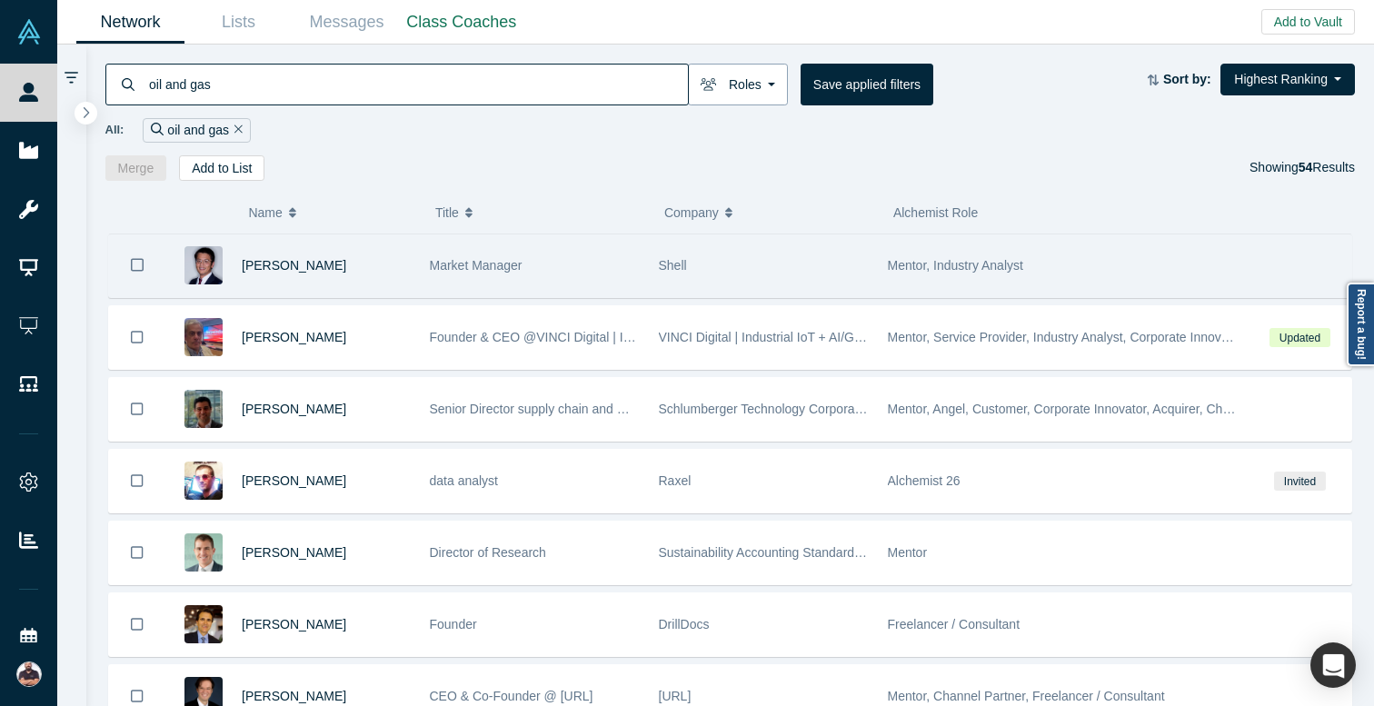
click at [742, 75] on button "Roles" at bounding box center [738, 85] width 100 height 42
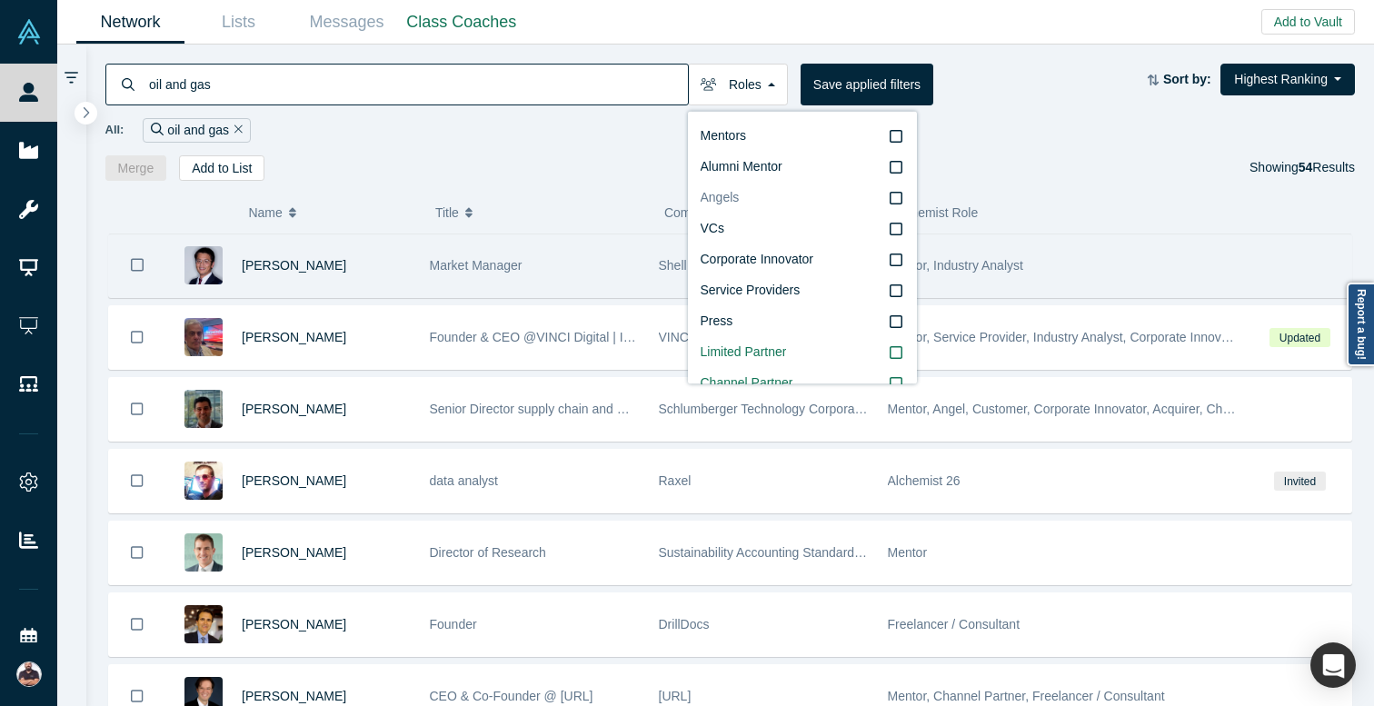
scroll to position [71, 0]
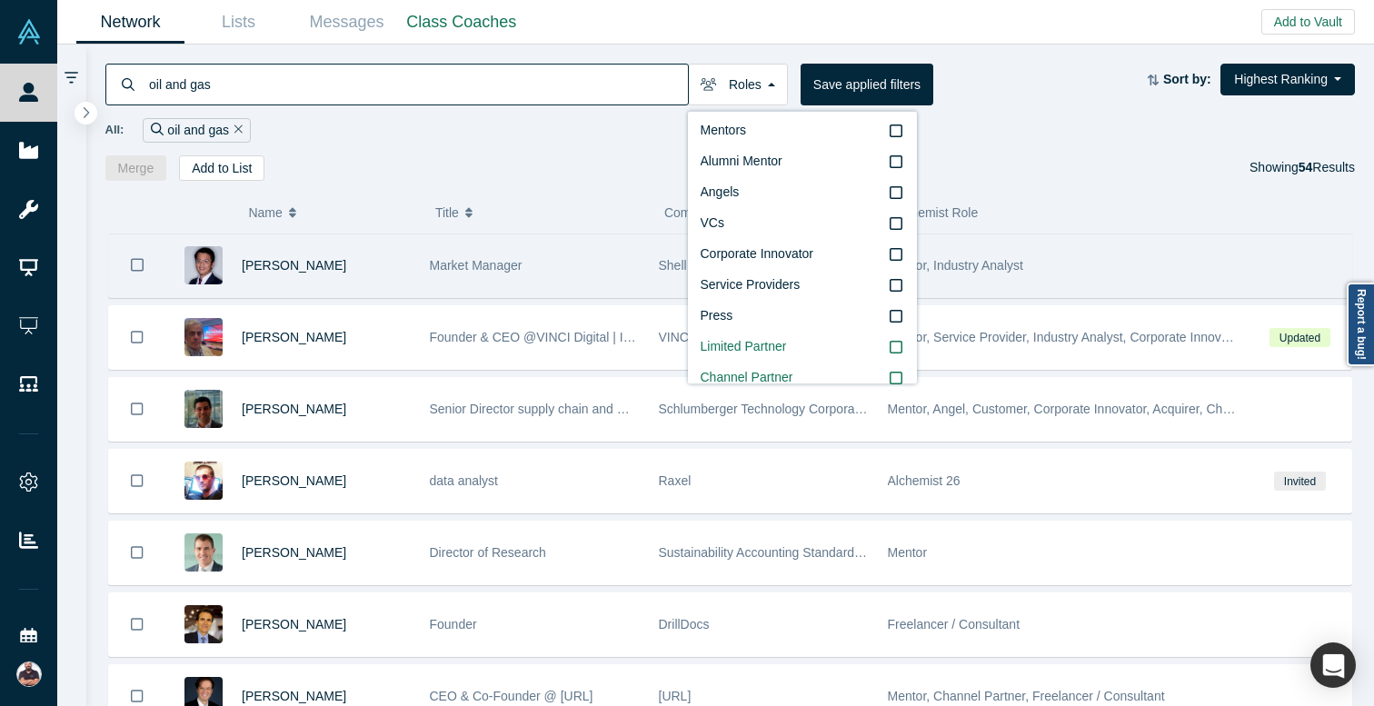
click at [594, 154] on div "oil and gas Roles Founders Faculty Mentors Alumni Mentor Angels VCs Corporate I…" at bounding box center [730, 113] width 1288 height 136
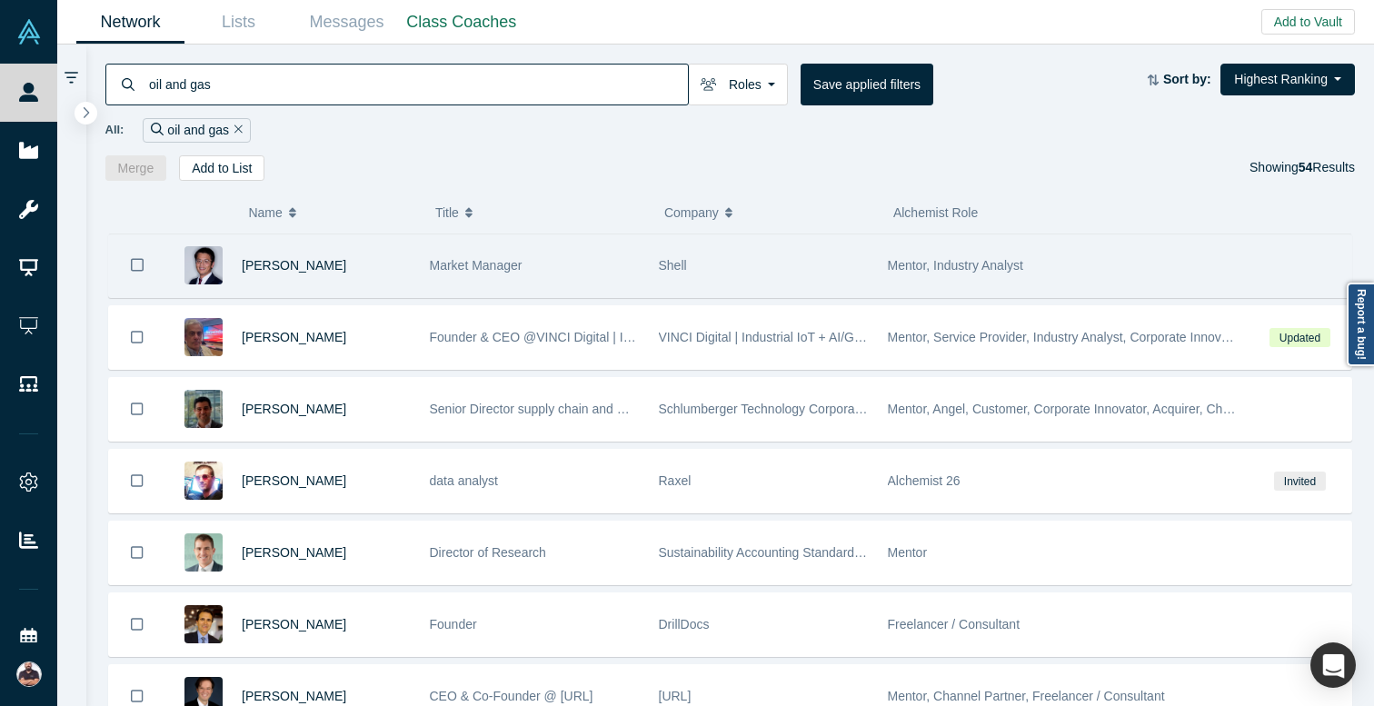
click at [597, 281] on div "Market Manager" at bounding box center [535, 265] width 210 height 63
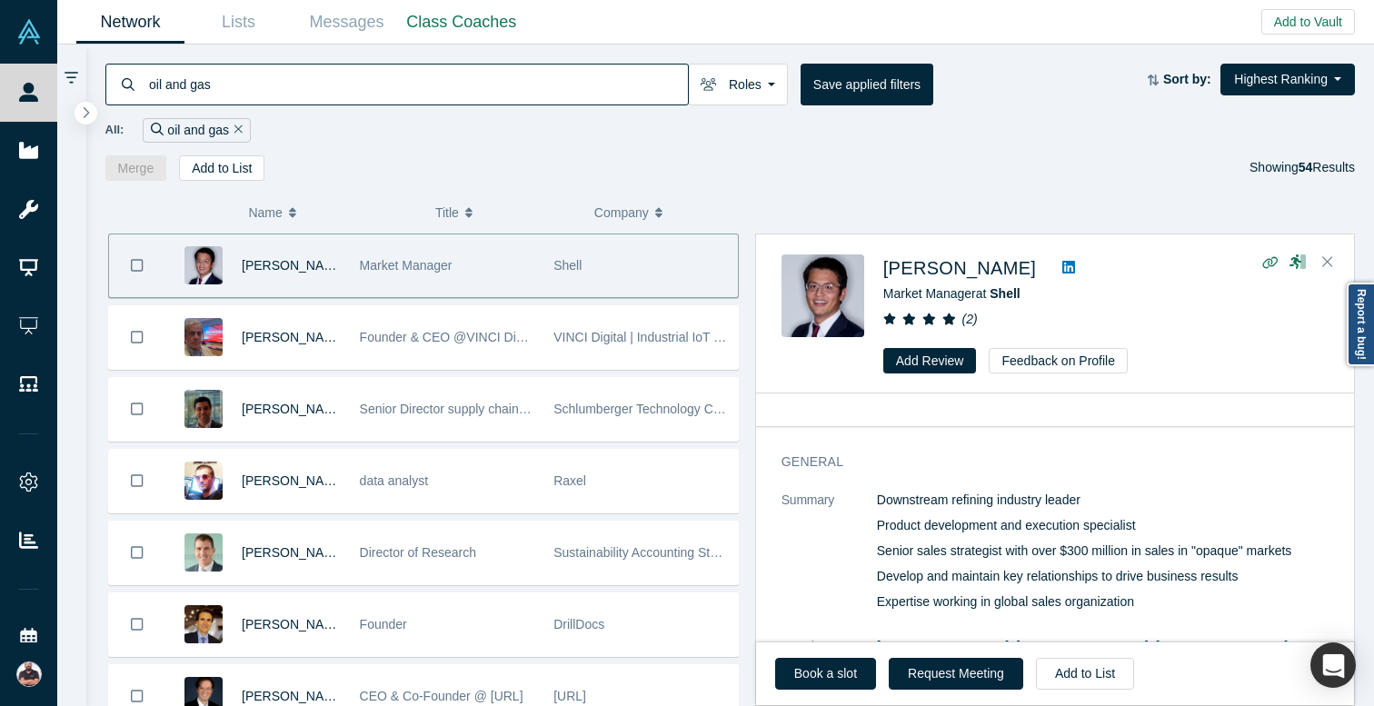
scroll to position [271, 0]
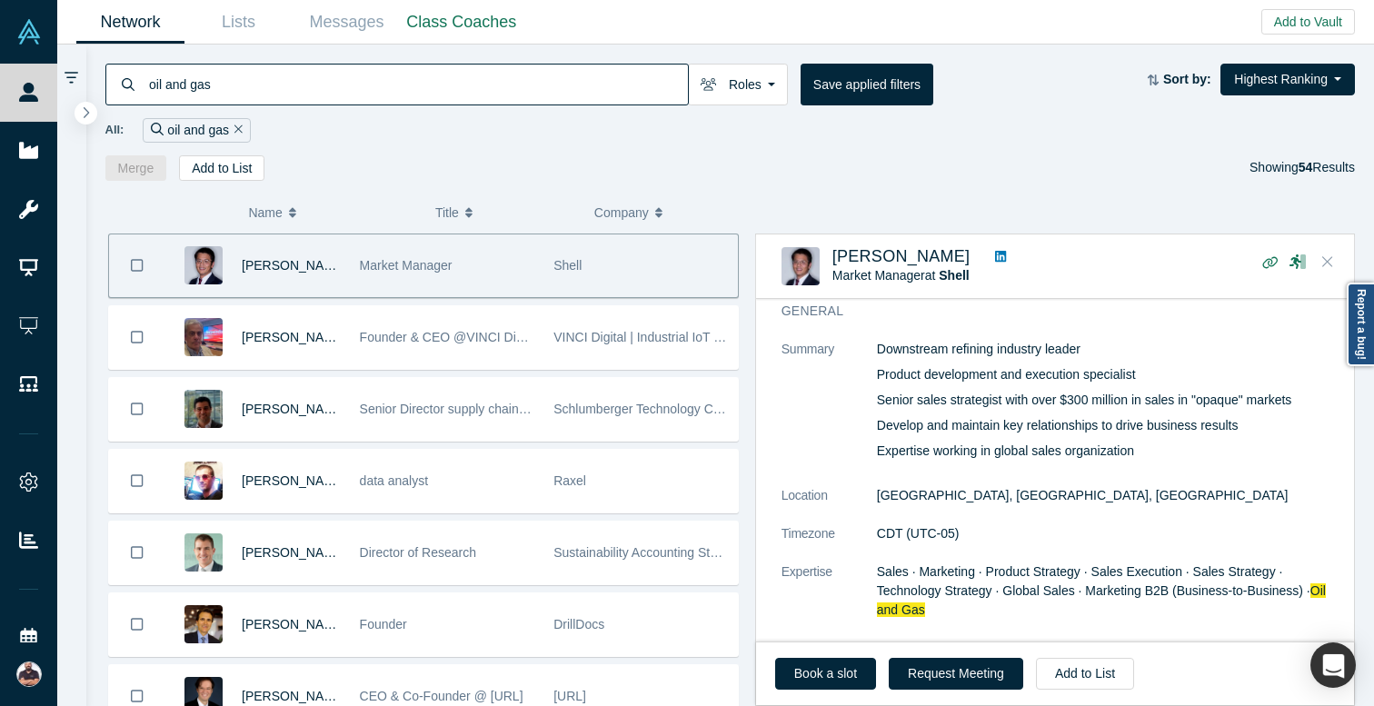
click at [1327, 267] on icon "Close" at bounding box center [1327, 261] width 11 height 16
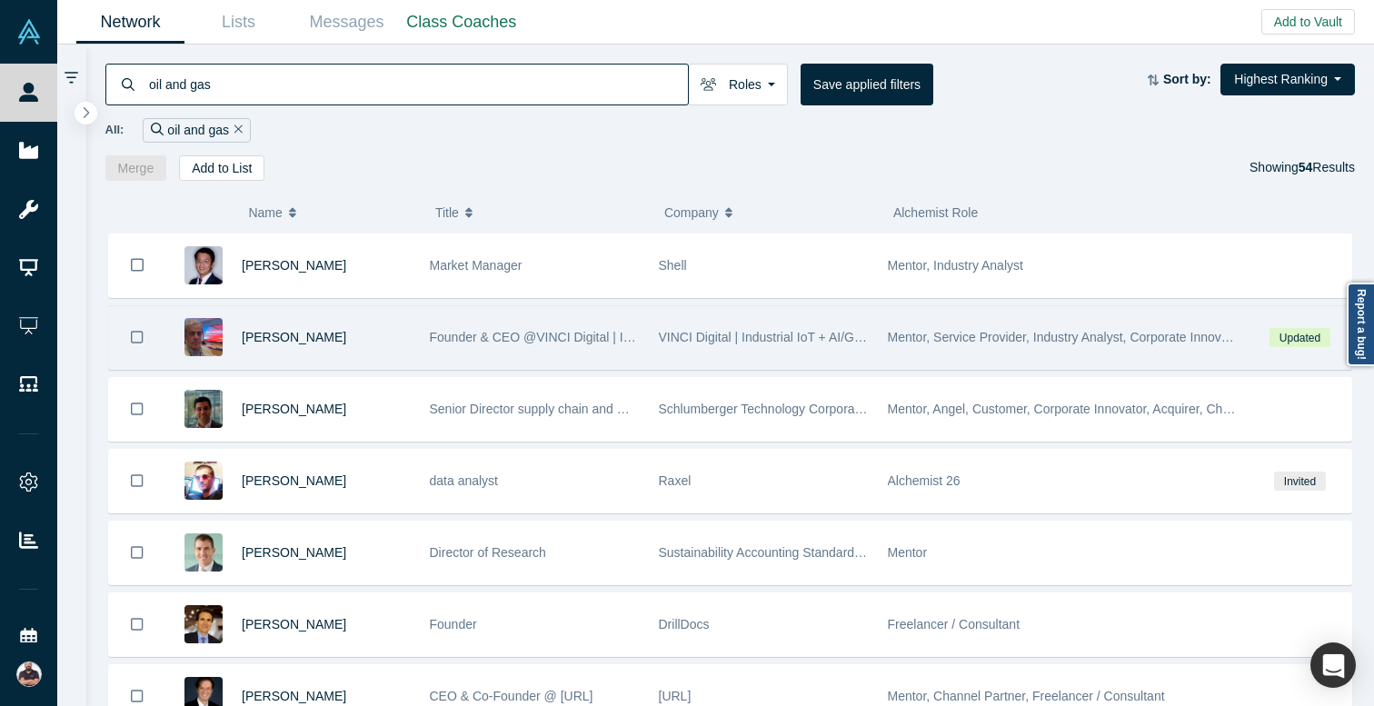
click at [667, 346] on div "VINCI Digital | Industrial IoT + AI/GenAI Strategic Advisory" at bounding box center [764, 337] width 210 height 63
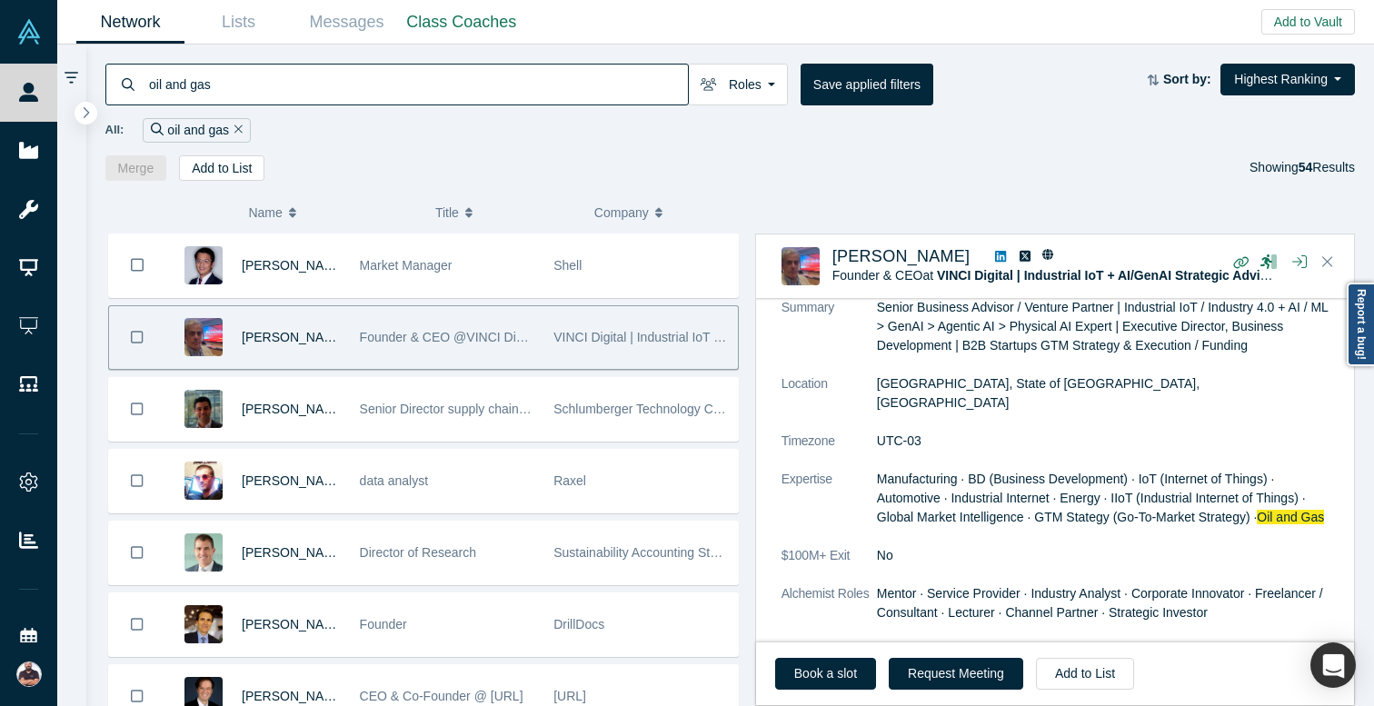
scroll to position [332, 0]
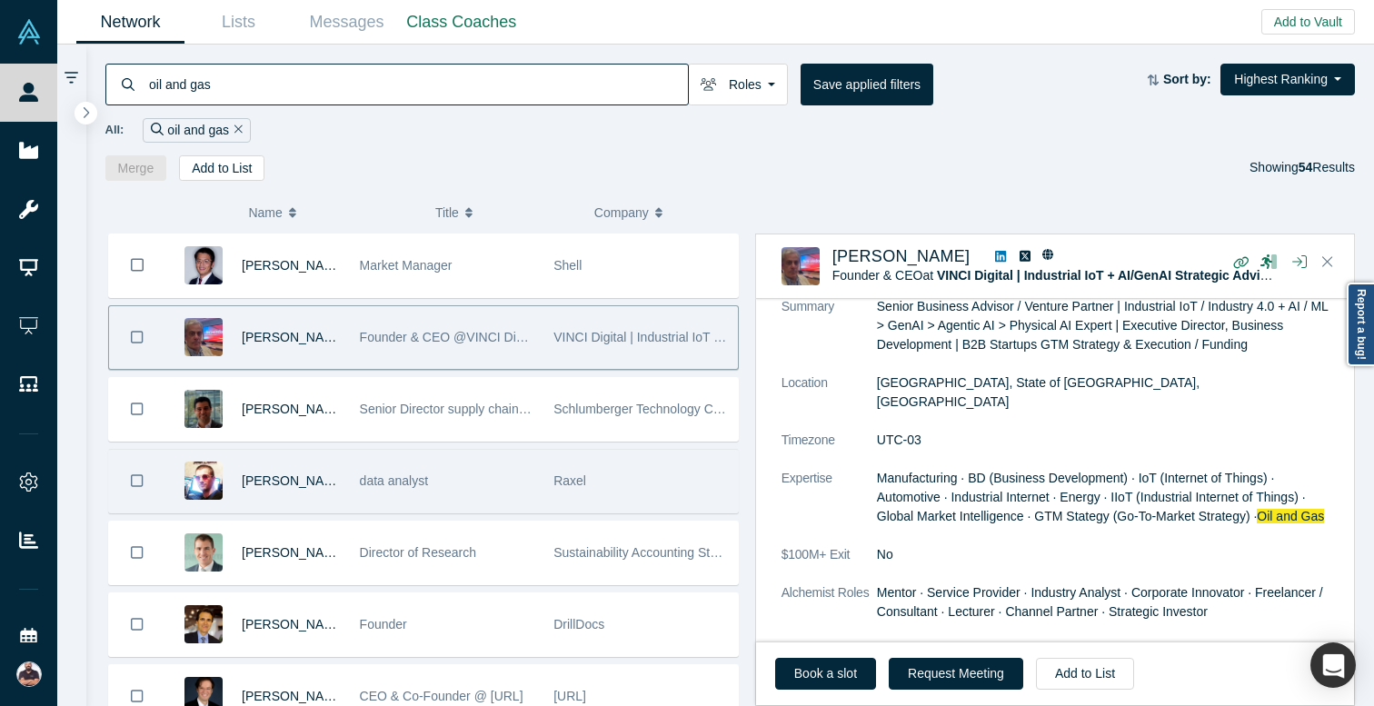
click at [620, 489] on div "Raxel" at bounding box center [640, 481] width 175 height 63
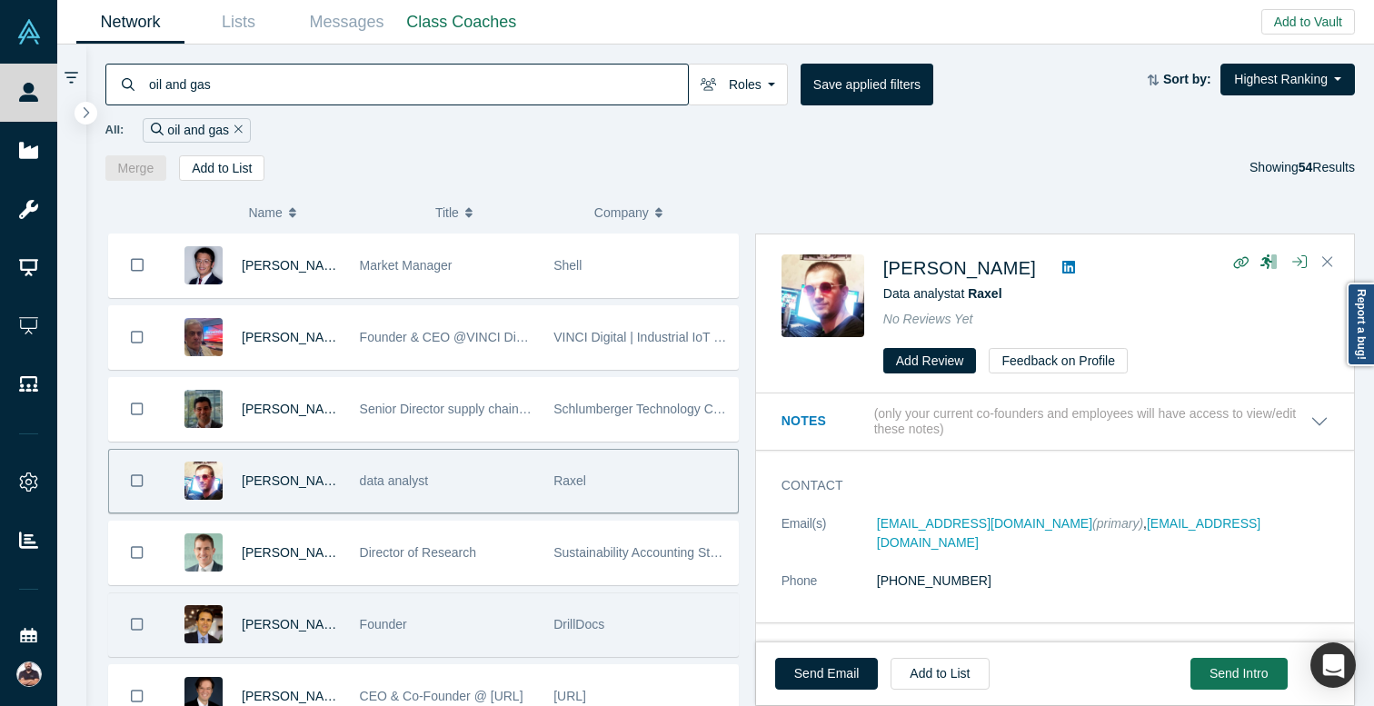
scroll to position [68, 0]
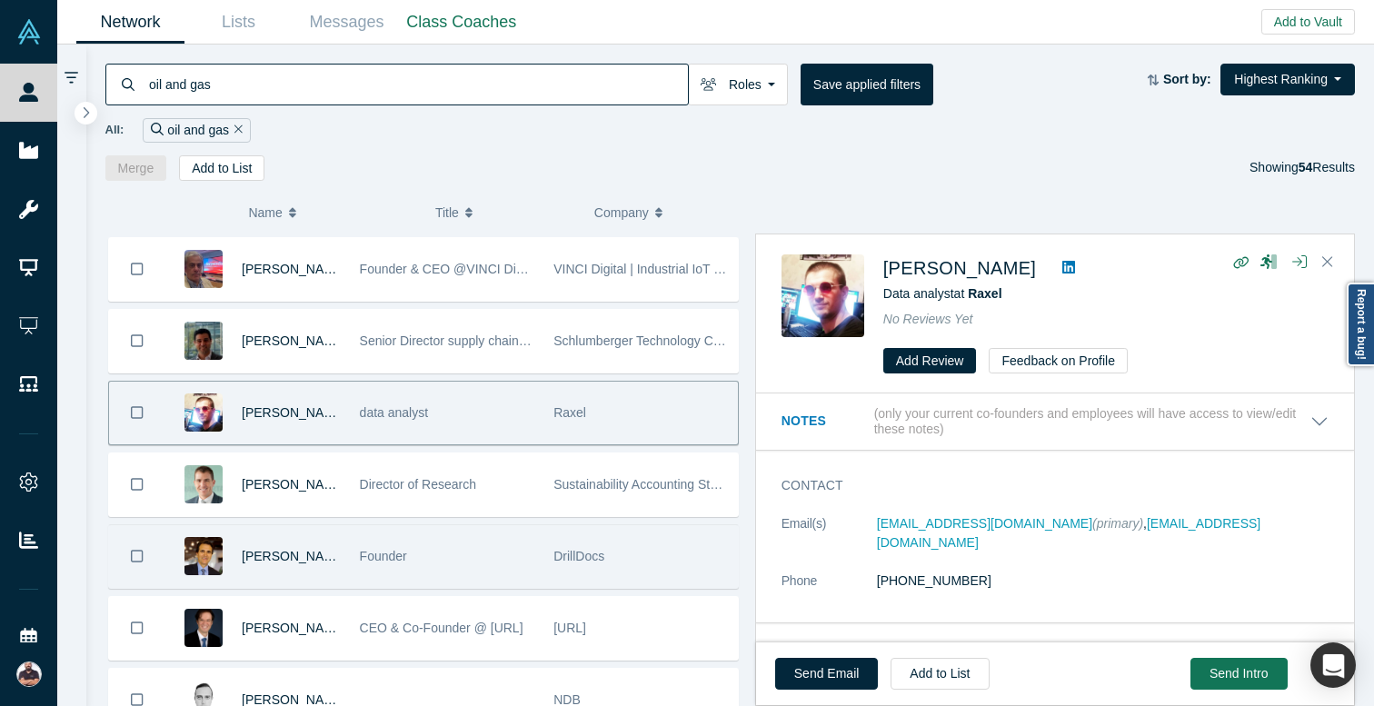
click at [667, 550] on div "DrillDocs" at bounding box center [640, 556] width 175 height 63
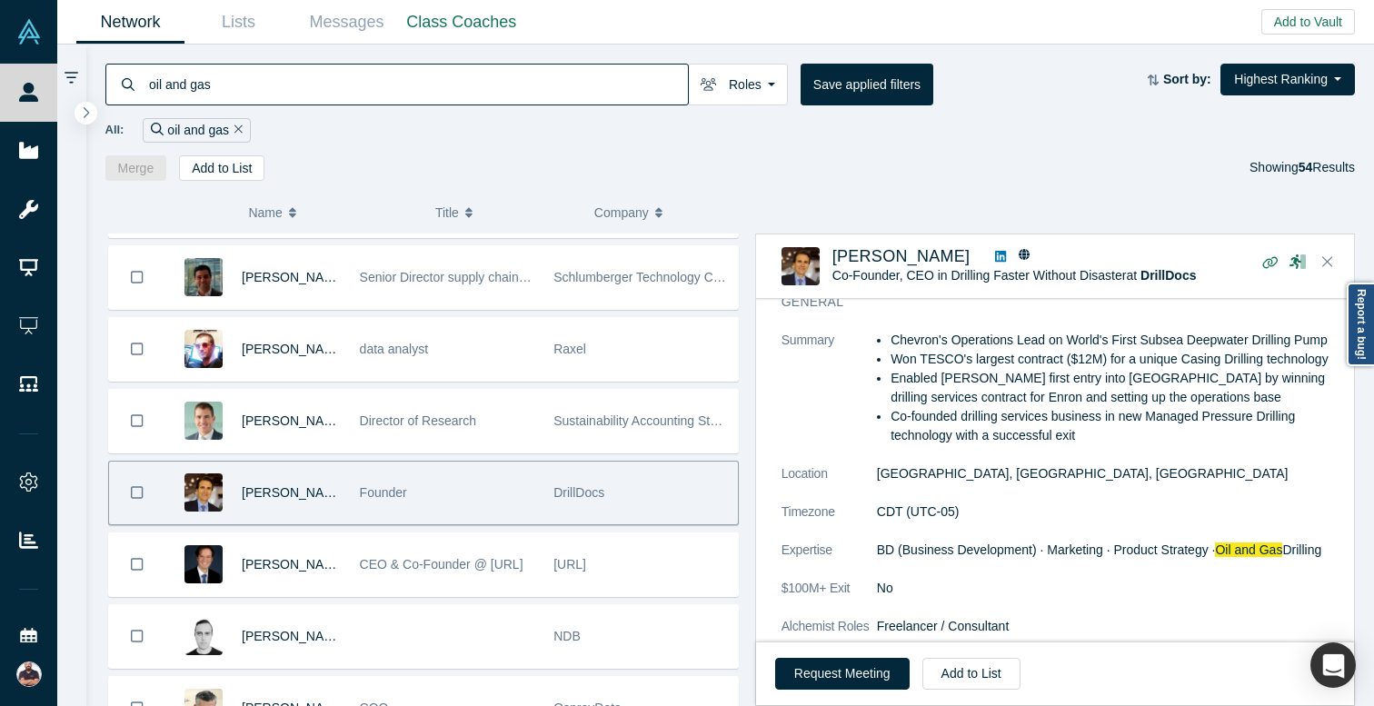
scroll to position [141, 0]
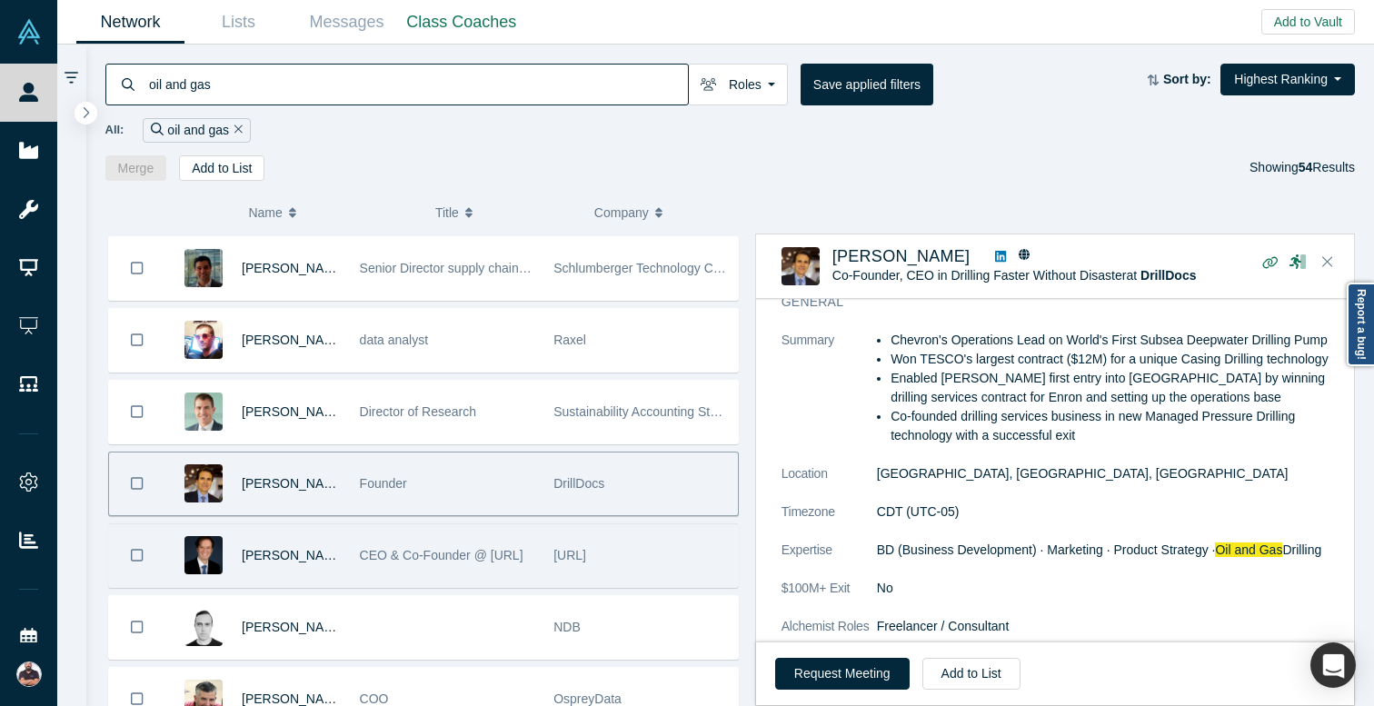
click at [670, 560] on div "[URL]" at bounding box center [640, 555] width 175 height 63
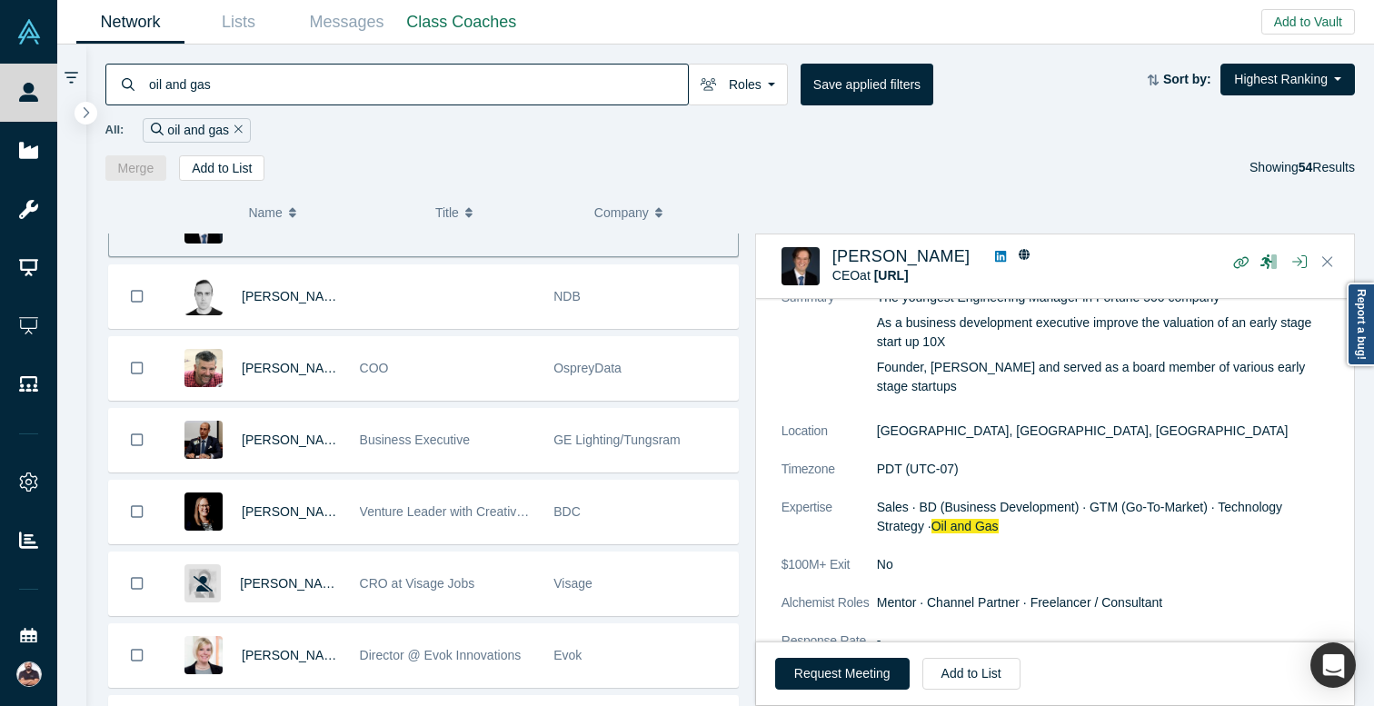
scroll to position [476, 0]
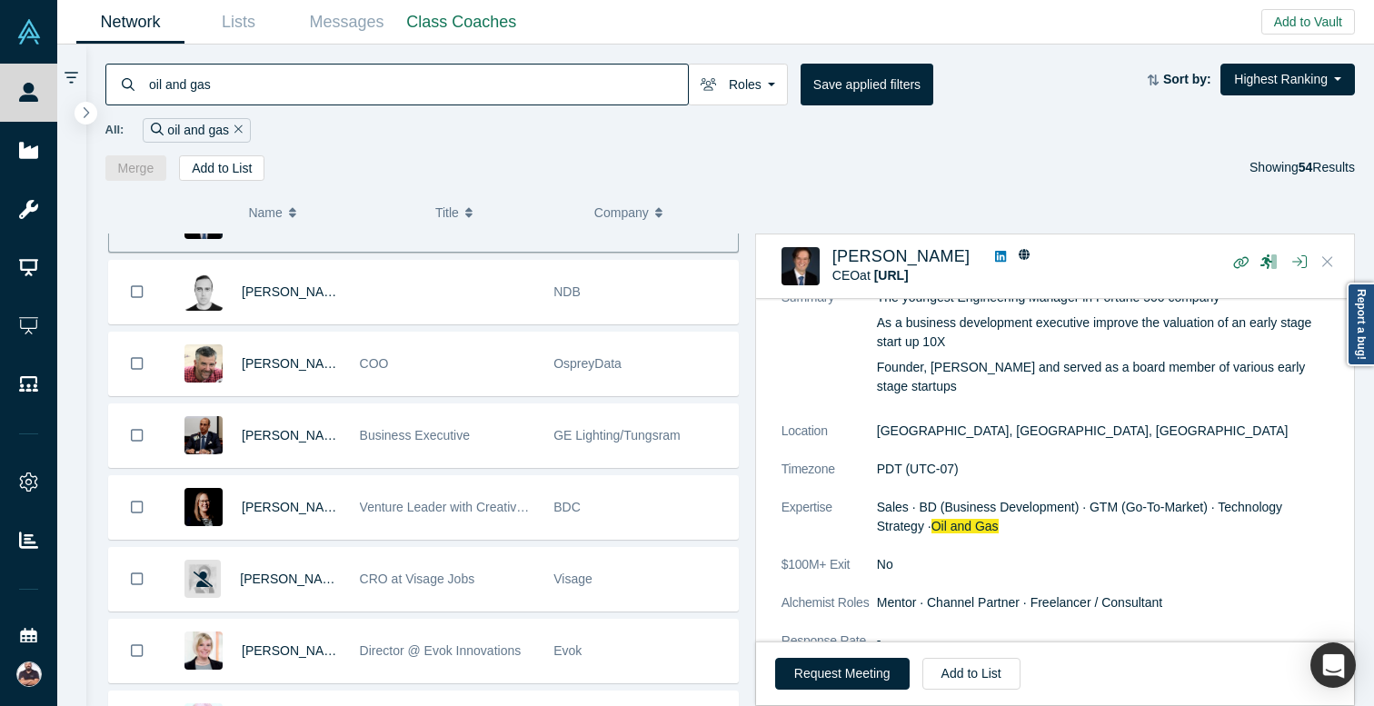
click at [1330, 254] on icon "Close" at bounding box center [1327, 261] width 11 height 16
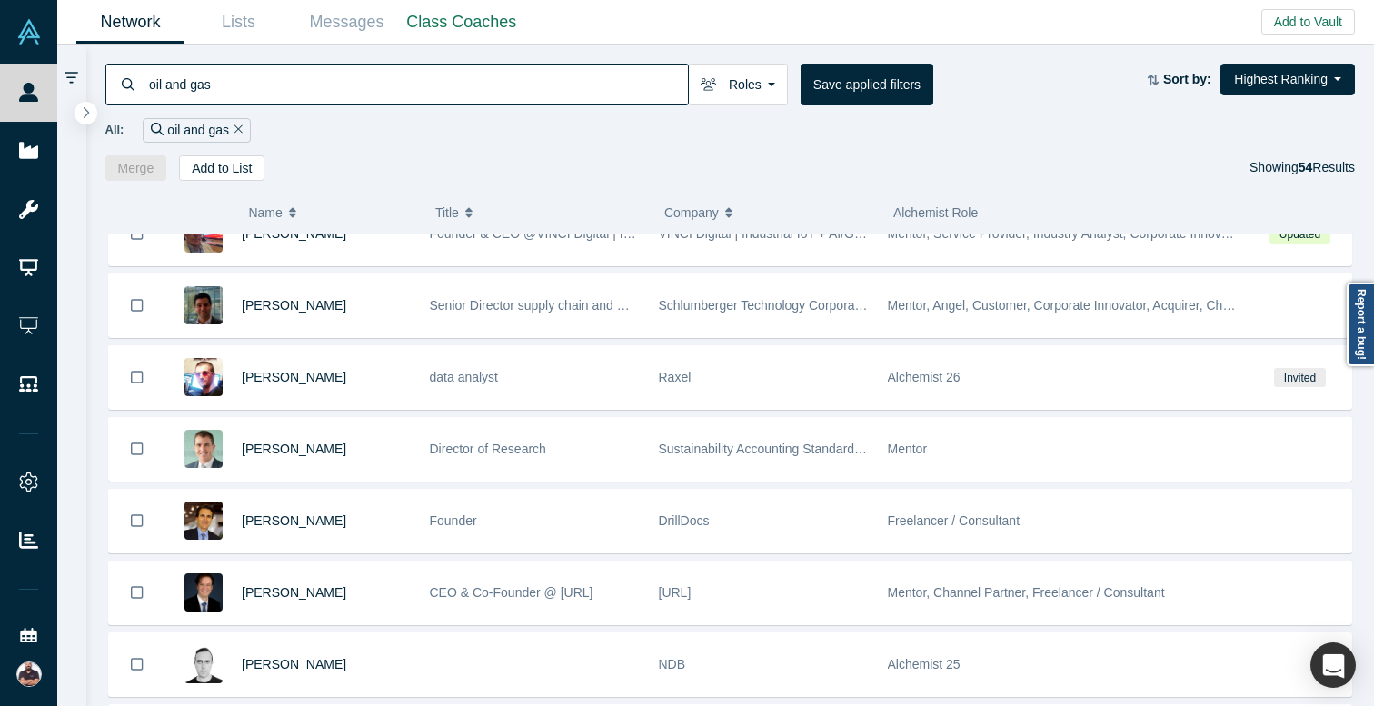
scroll to position [0, 0]
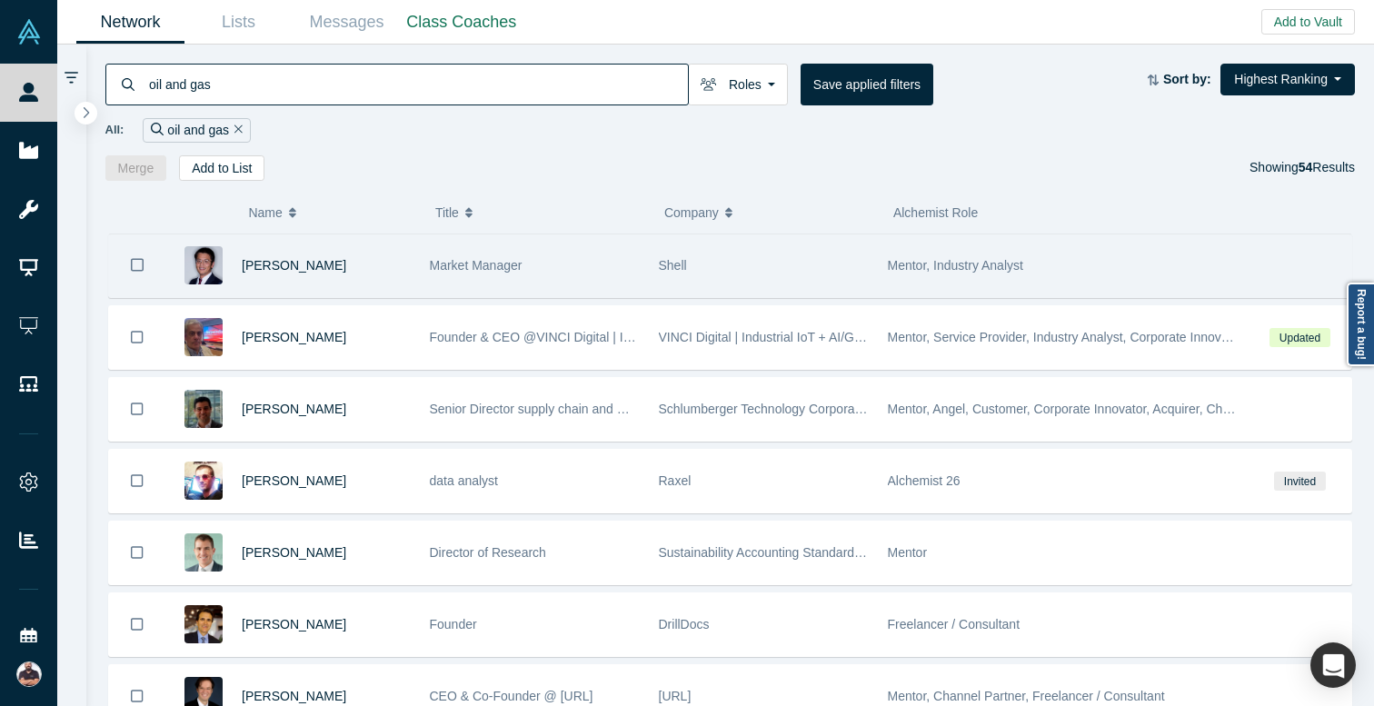
click at [815, 281] on div "Shell" at bounding box center [764, 265] width 210 height 63
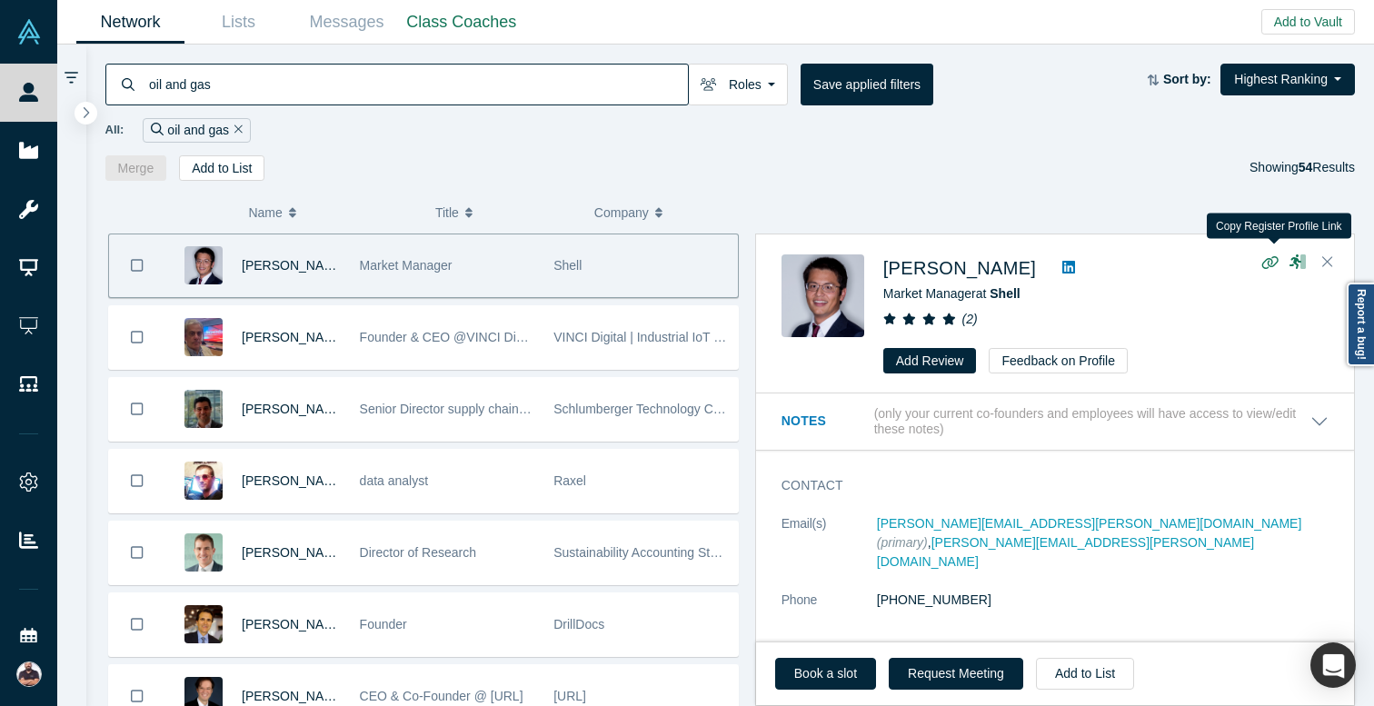
click at [1262, 263] on icon "button" at bounding box center [1270, 262] width 16 height 13
click at [1271, 260] on icon "button" at bounding box center [1270, 262] width 16 height 13
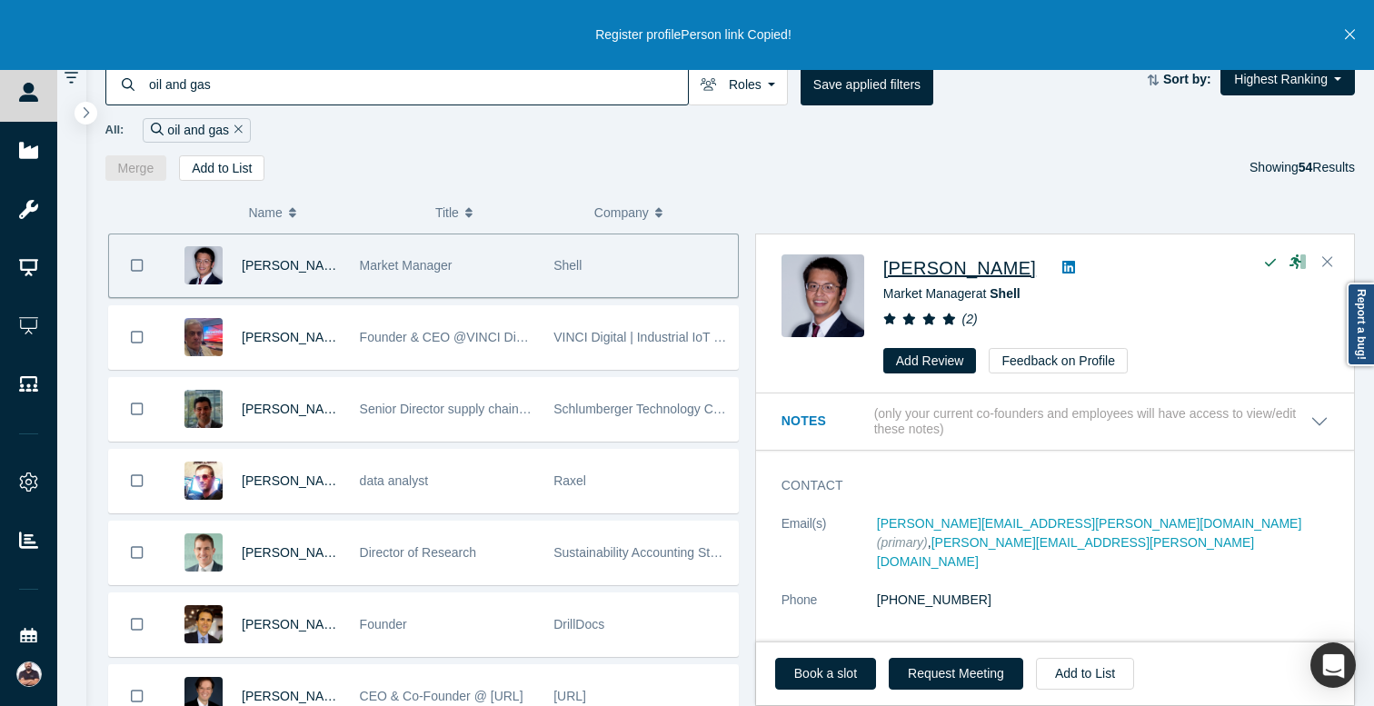
drag, startPoint x: 1016, startPoint y: 266, endPoint x: 883, endPoint y: 263, distance: 132.7
click at [883, 263] on div "[PERSON_NAME]" at bounding box center [1105, 267] width 445 height 27
copy span "[PERSON_NAME]"
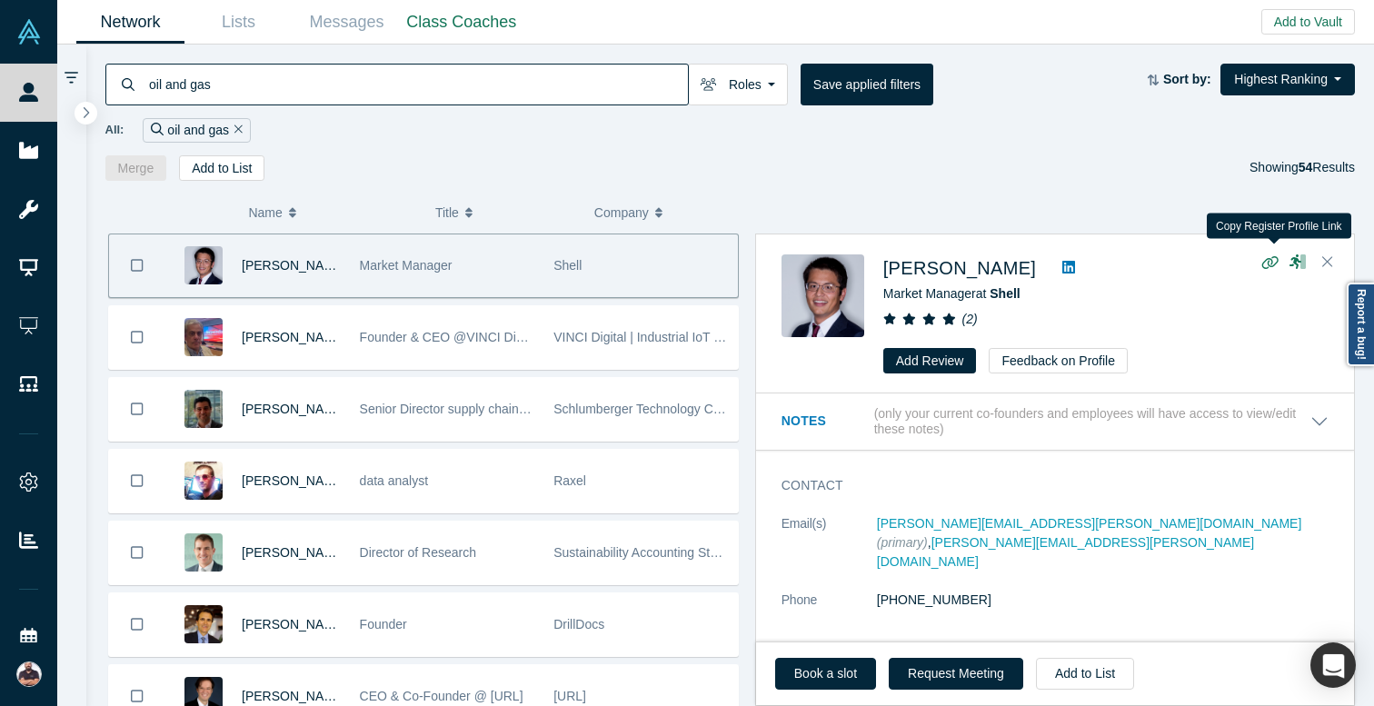
click at [1268, 256] on icon "button" at bounding box center [1269, 262] width 17 height 14
click at [1329, 258] on icon "Close" at bounding box center [1327, 261] width 11 height 16
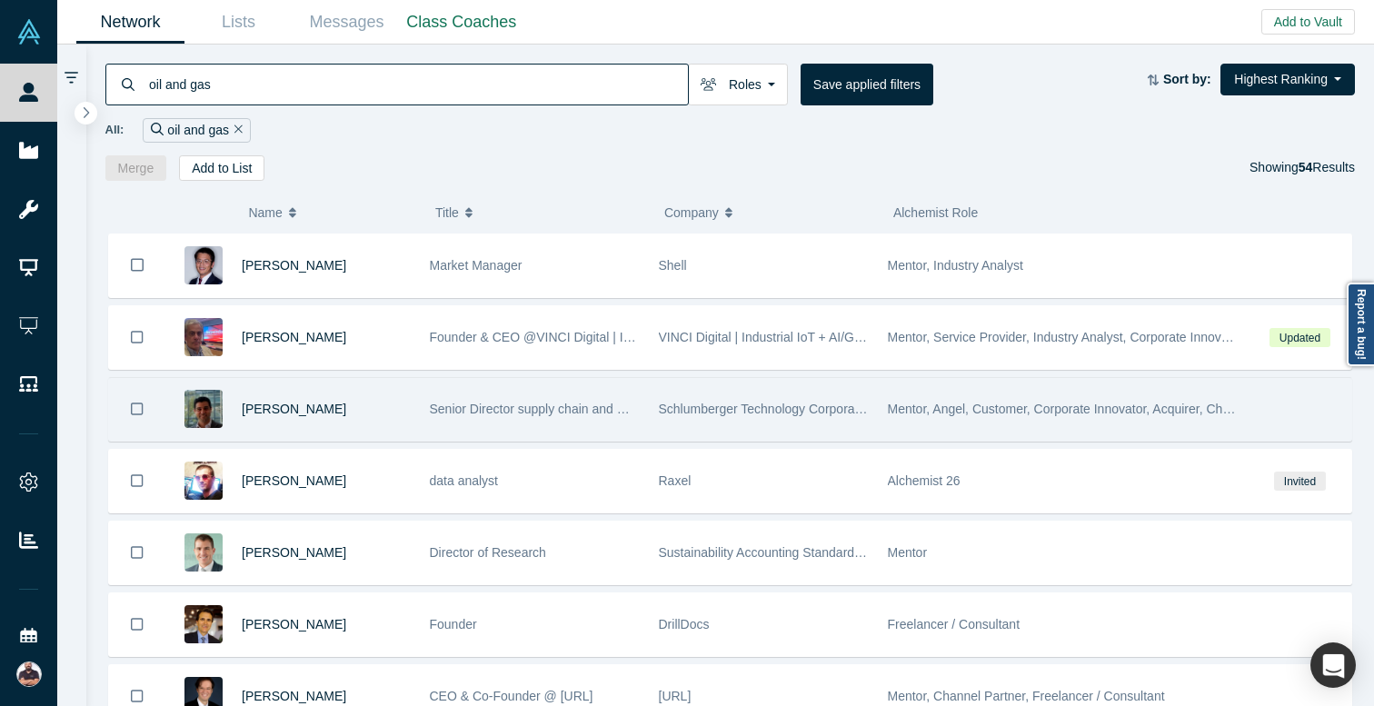
click at [848, 409] on span "Schlumberger Technology Corporation" at bounding box center [767, 409] width 217 height 15
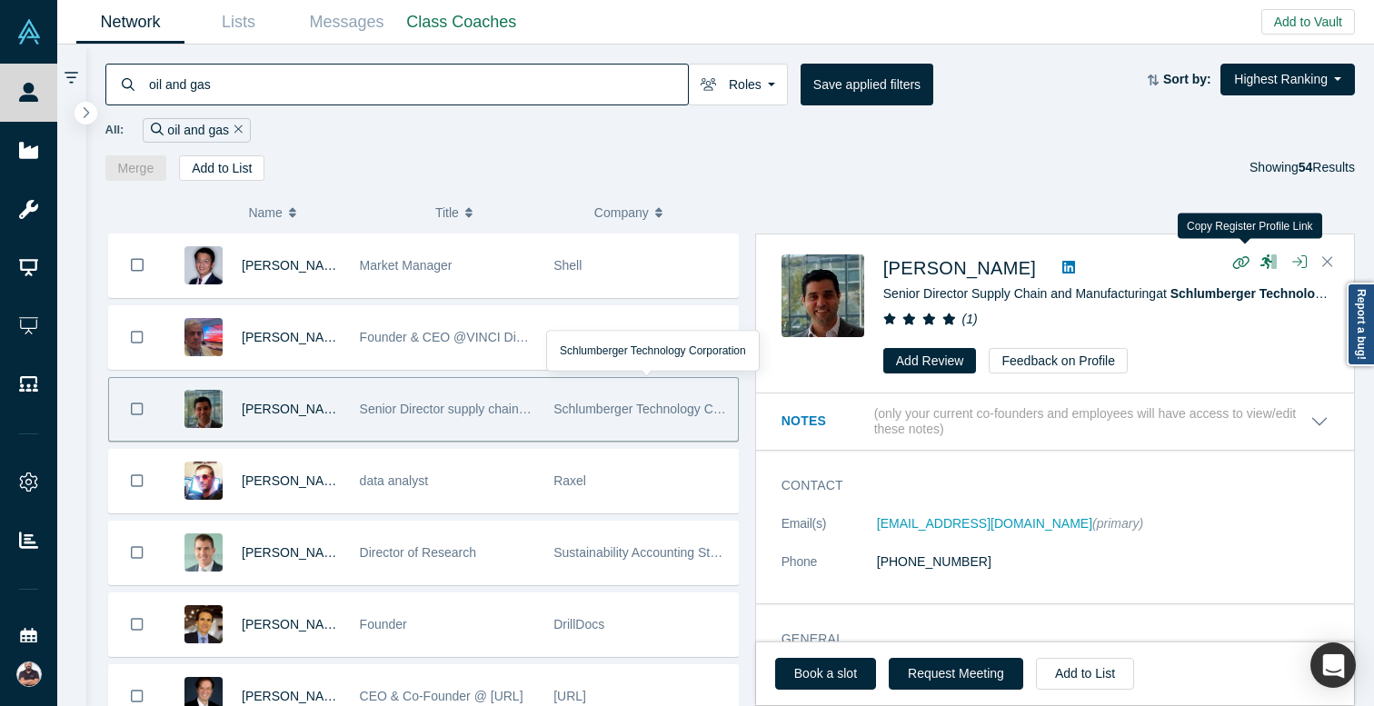
click at [1242, 263] on icon "button" at bounding box center [1240, 262] width 17 height 14
drag, startPoint x: 1045, startPoint y: 265, endPoint x: 885, endPoint y: 267, distance: 159.9
click at [885, 267] on div "[PERSON_NAME]" at bounding box center [1105, 267] width 445 height 27
copy div "[PERSON_NAME]"
click at [1333, 265] on button "Close" at bounding box center [1327, 262] width 27 height 29
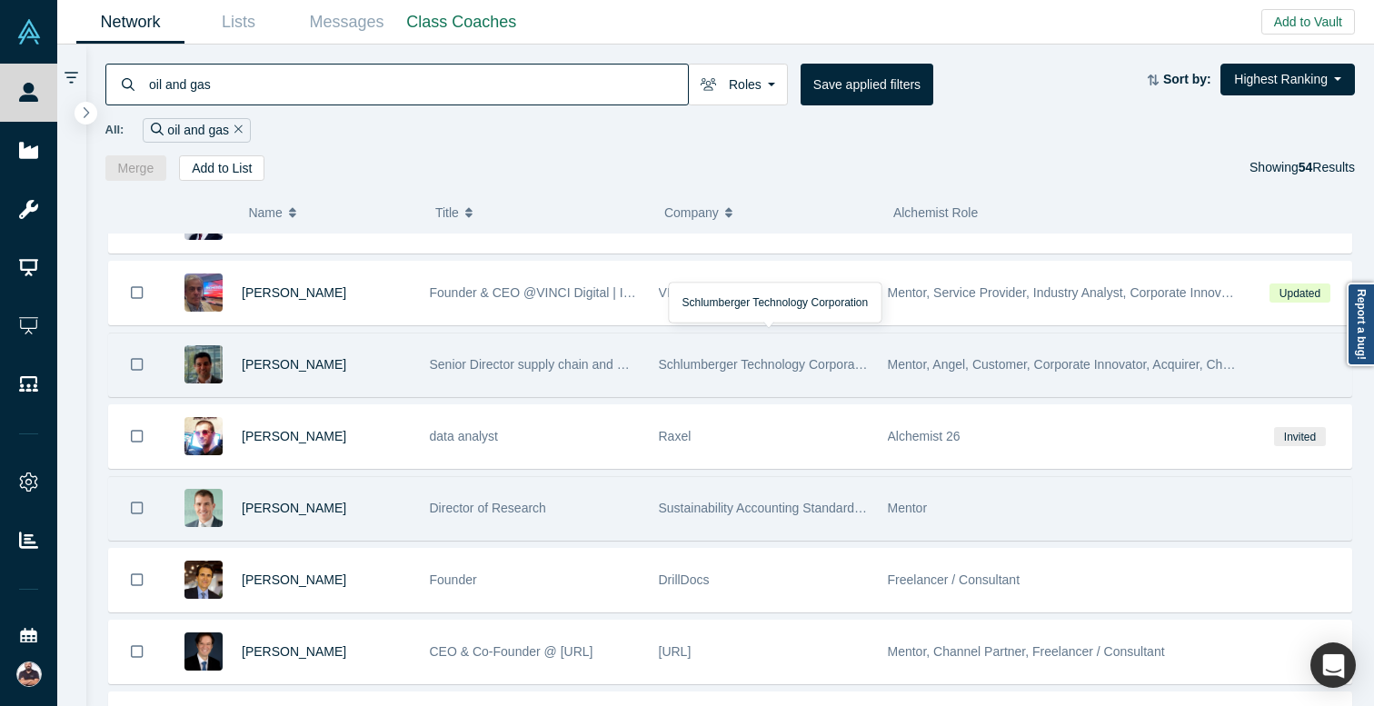
scroll to position [50, 0]
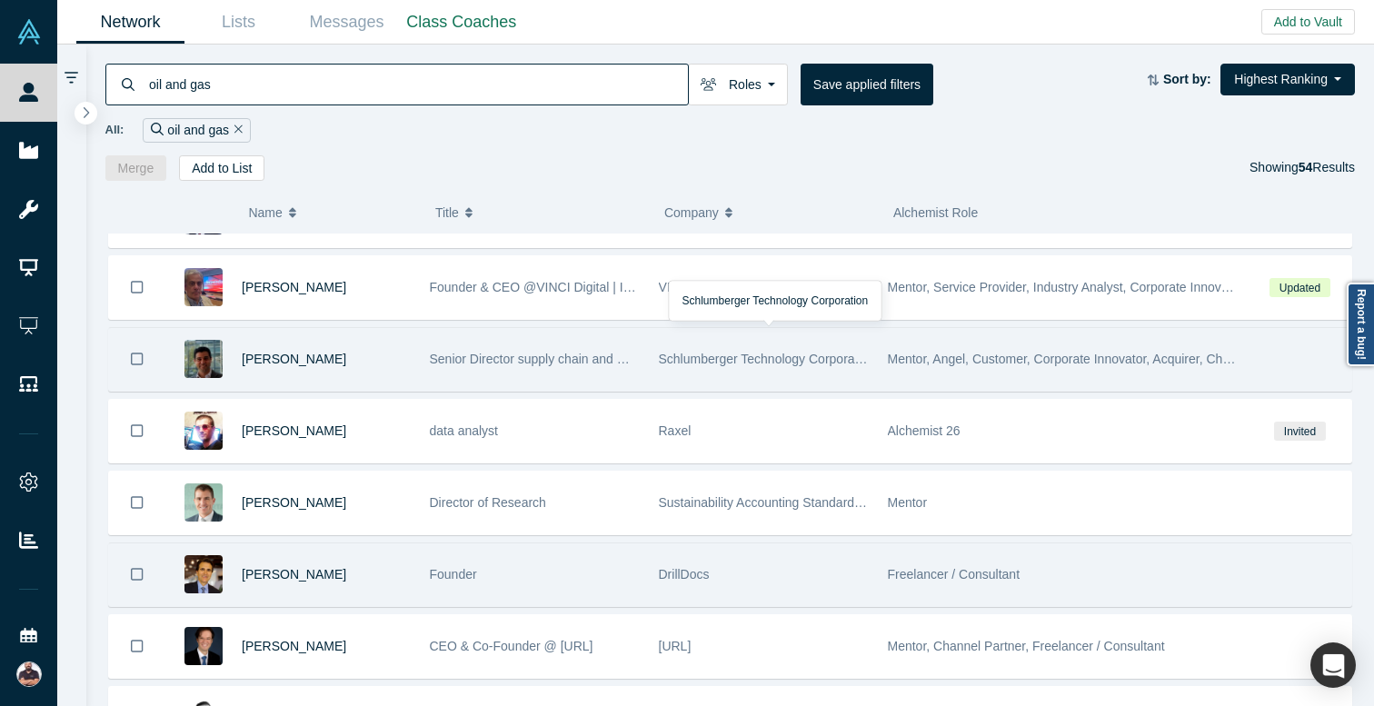
click at [807, 559] on div "DrillDocs" at bounding box center [764, 574] width 210 height 63
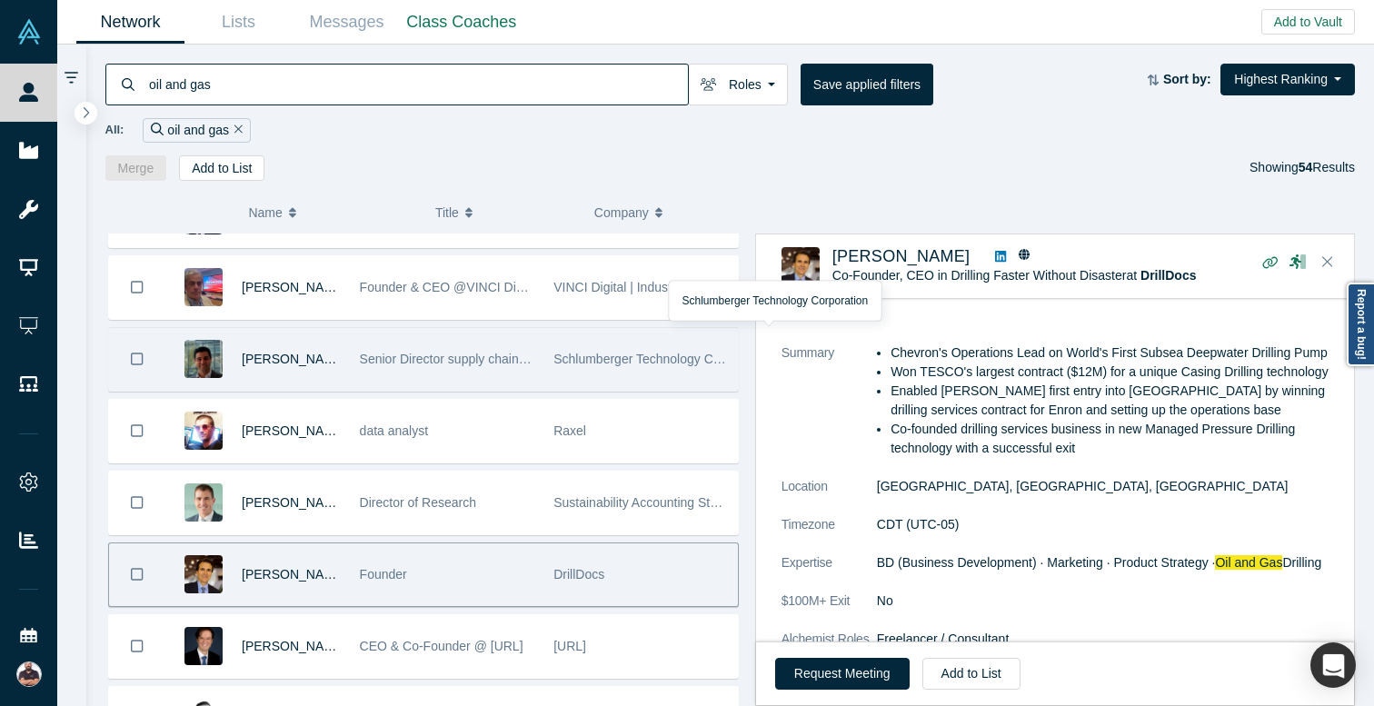
scroll to position [271, 0]
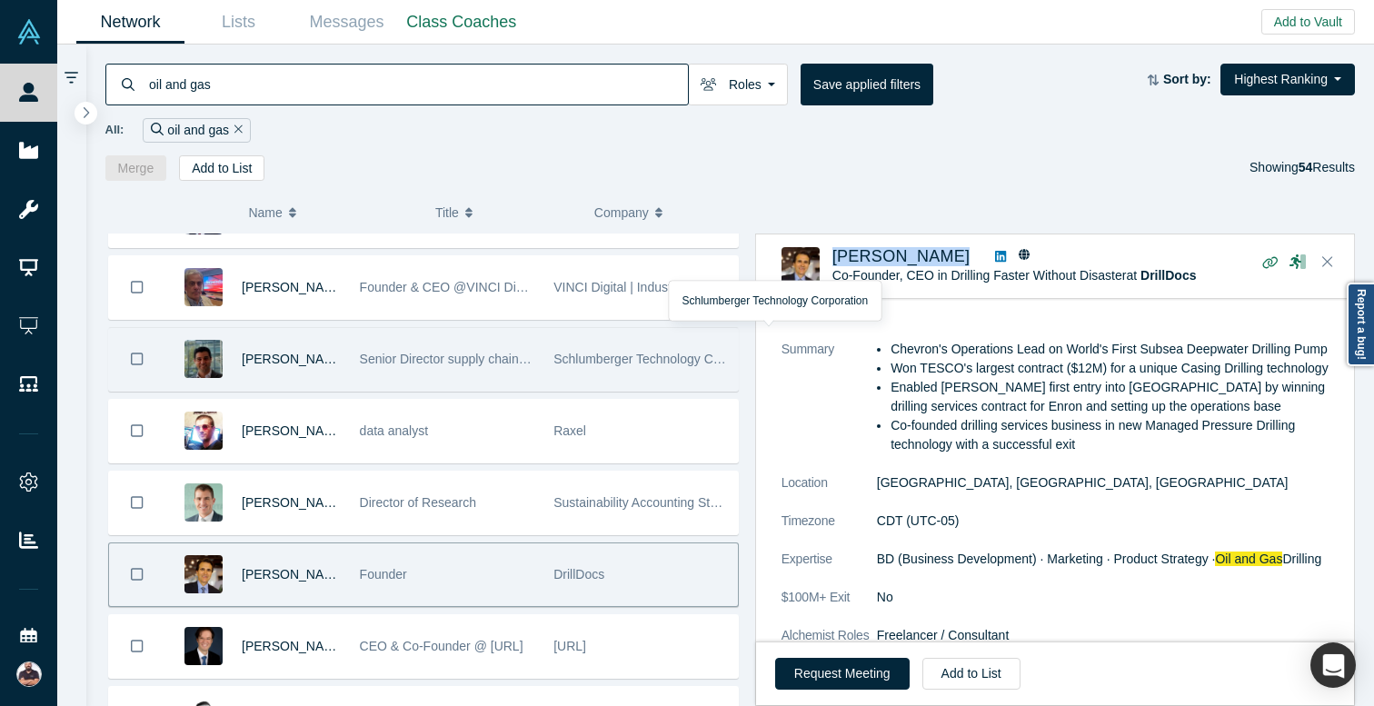
drag, startPoint x: 923, startPoint y: 253, endPoint x: 828, endPoint y: 253, distance: 95.4
click at [828, 253] on div "[PERSON_NAME] Co-Founder, CEO in Drilling Faster Without Disaster at DrillDocs …" at bounding box center [1057, 266] width 553 height 38
copy div "[PERSON_NAME]"
click at [1271, 257] on icon "button" at bounding box center [1269, 262] width 17 height 14
